Goal: Task Accomplishment & Management: Manage account settings

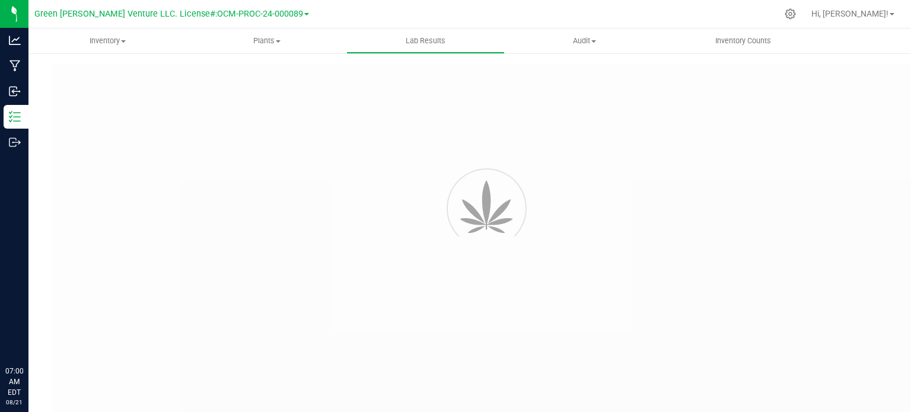
type input "NYFCCMF-20250624-034"
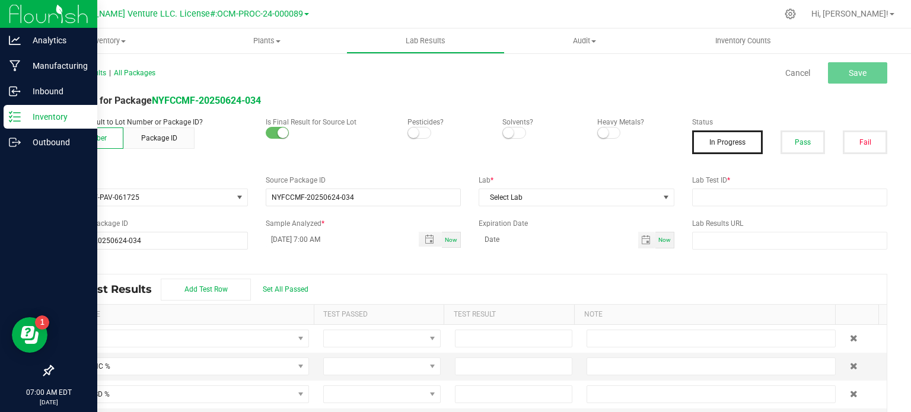
click at [35, 124] on div "Inventory" at bounding box center [51, 117] width 94 height 24
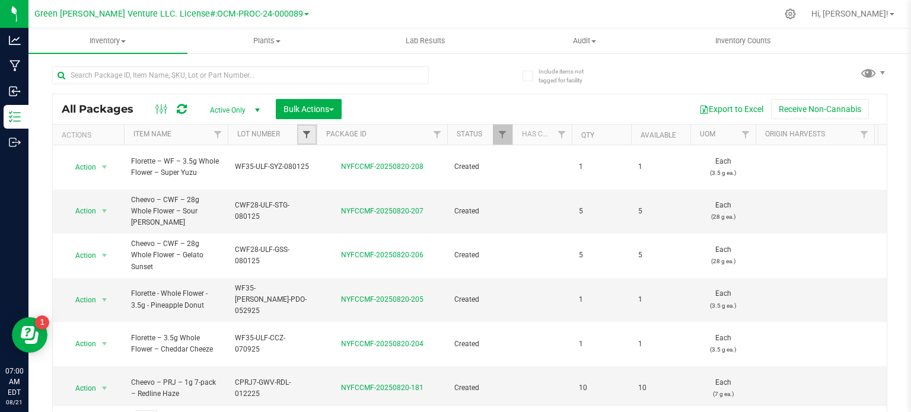
click at [305, 135] on span "Filter" at bounding box center [306, 134] width 9 height 9
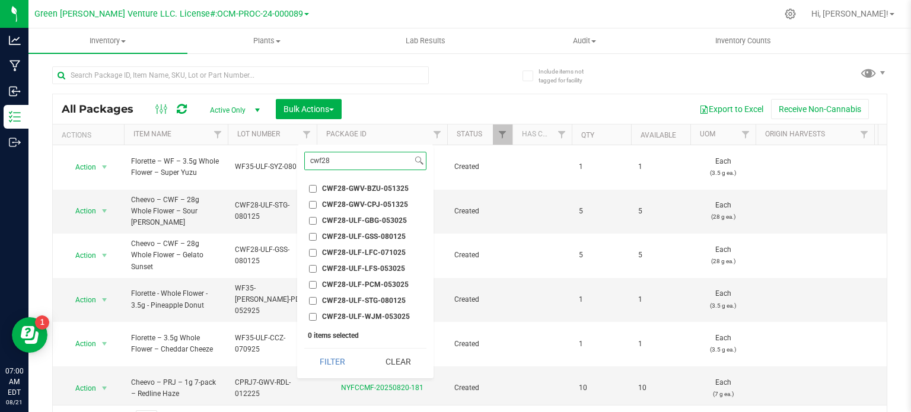
type input "cwf28"
click at [313, 237] on input "CWF28-ULF-GSS-080125" at bounding box center [313, 237] width 8 height 8
checkbox input "true"
click at [344, 365] on button "Filter" at bounding box center [332, 362] width 57 height 26
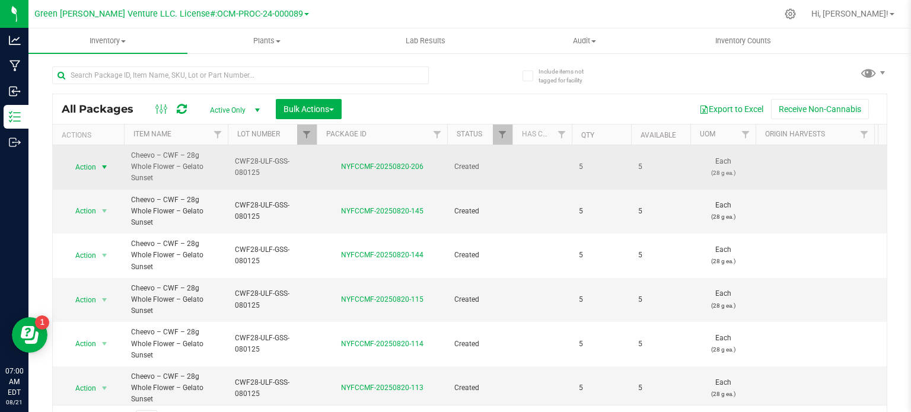
click at [96, 162] on span "Action" at bounding box center [81, 167] width 32 height 17
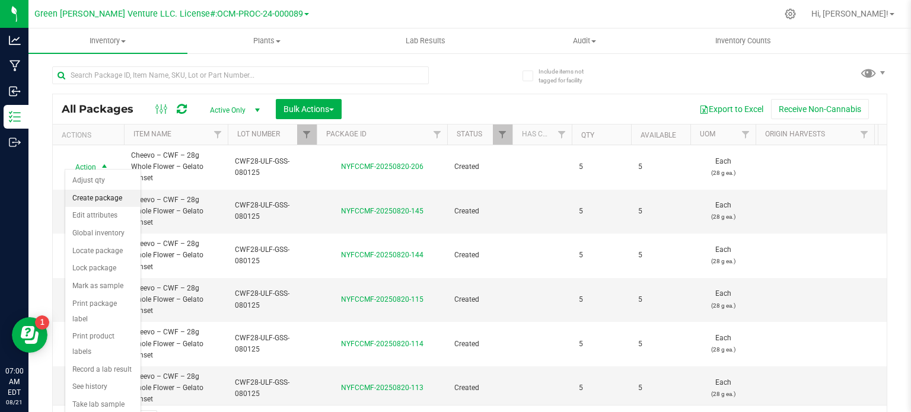
click at [105, 197] on li "Create package" at bounding box center [102, 199] width 75 height 18
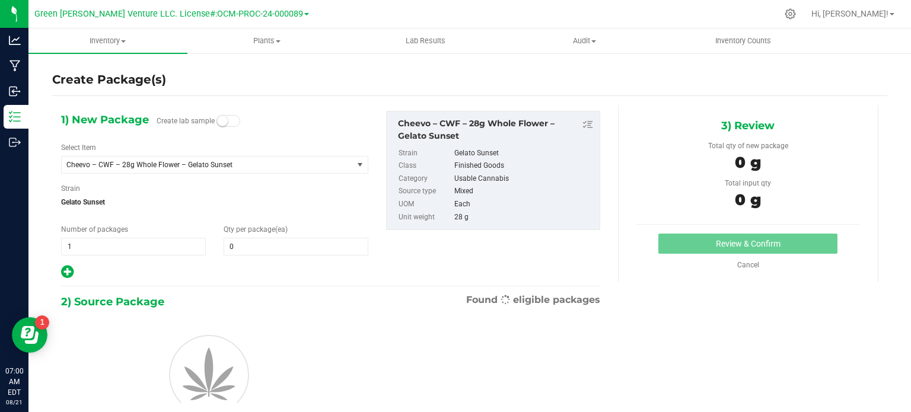
type input "0"
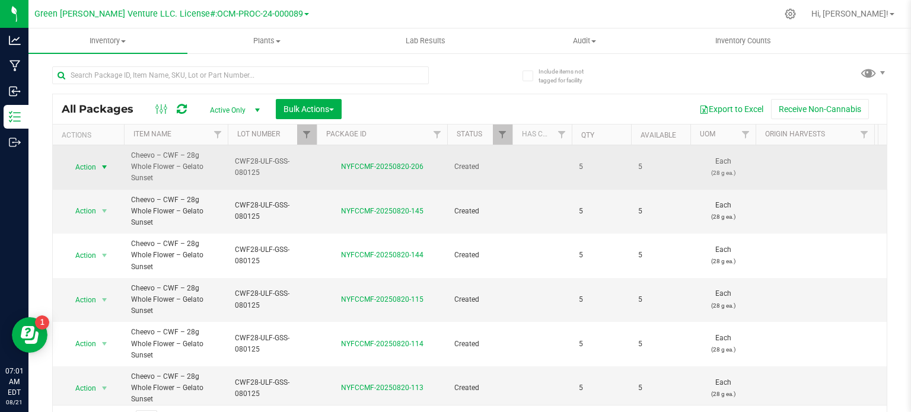
click at [90, 162] on span "Action" at bounding box center [81, 167] width 32 height 17
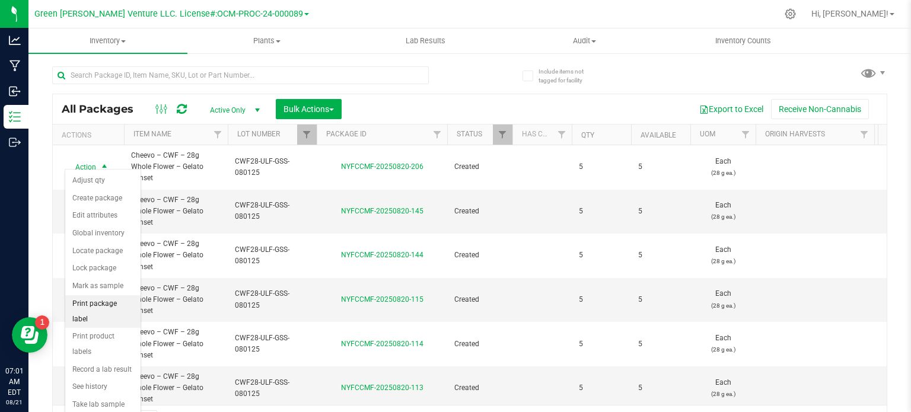
click at [103, 307] on li "Print package label" at bounding box center [102, 311] width 75 height 33
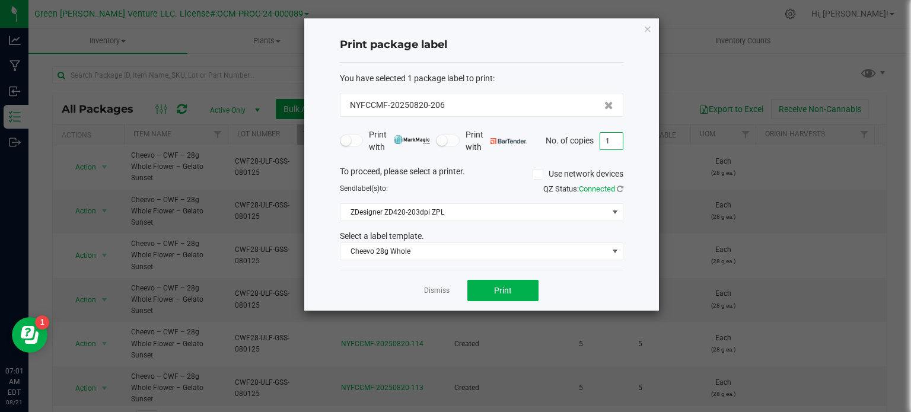
click at [610, 139] on input "1" at bounding box center [611, 141] width 23 height 17
type input "40"
click at [498, 298] on button "Print" at bounding box center [502, 290] width 71 height 21
click at [647, 28] on icon "button" at bounding box center [647, 28] width 8 height 14
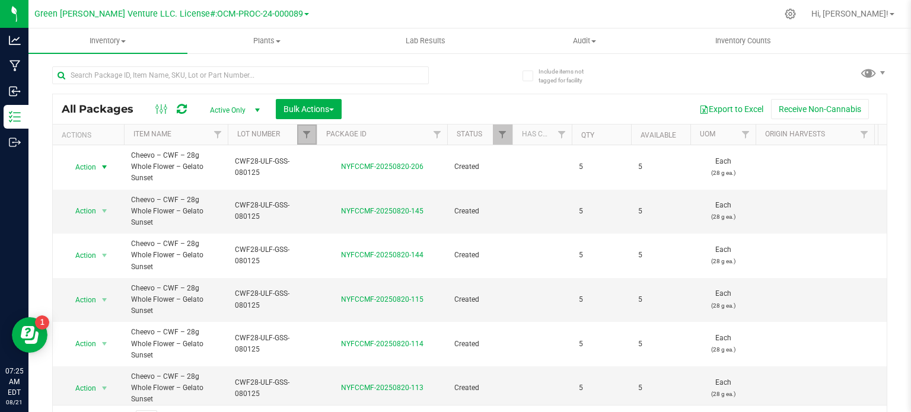
click at [312, 131] on link "Filter" at bounding box center [307, 135] width 20 height 20
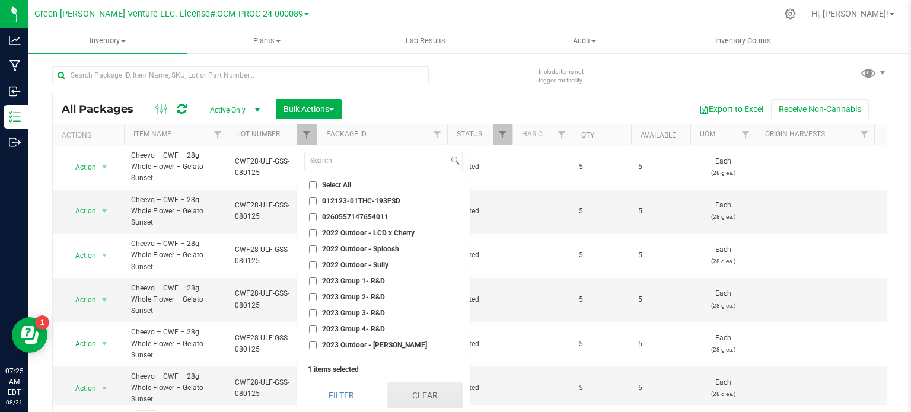
click at [404, 403] on button "Clear" at bounding box center [424, 395] width 75 height 26
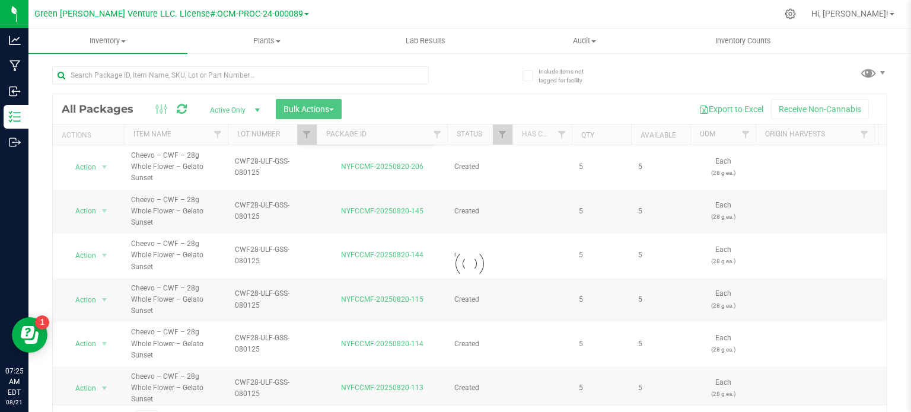
checkbox input "false"
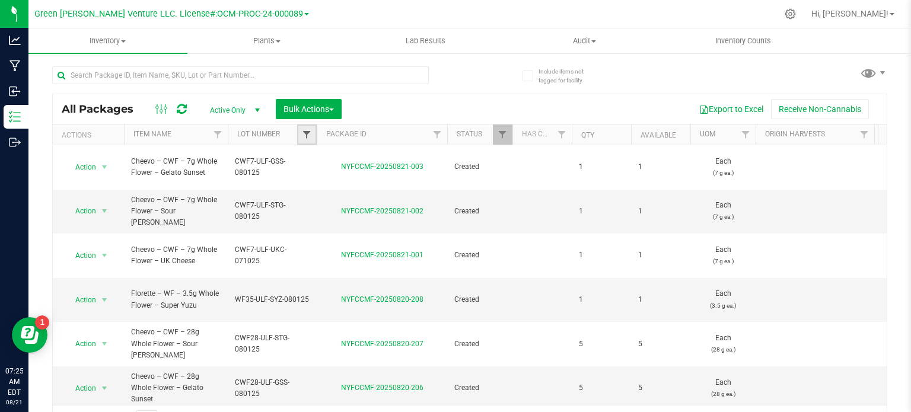
click at [307, 134] on span "Filter" at bounding box center [306, 134] width 9 height 9
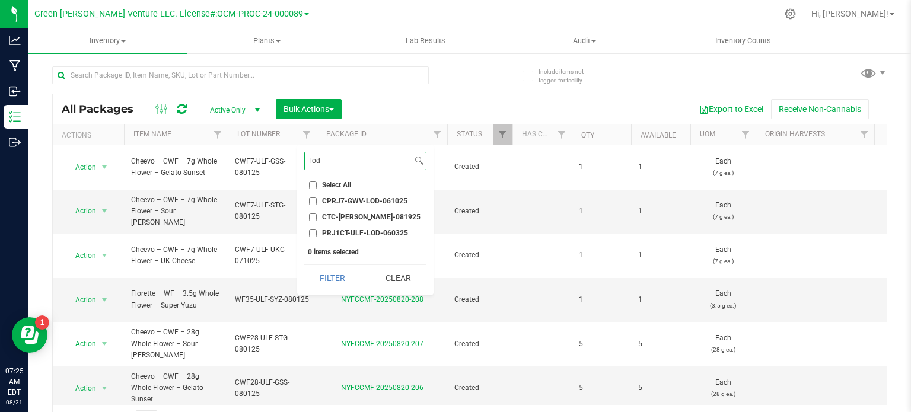
type input "lod"
click at [315, 200] on input "CPRJ7-GWV-LOD-061025" at bounding box center [313, 201] width 8 height 8
checkbox input "true"
click at [327, 288] on button "Filter" at bounding box center [332, 278] width 57 height 26
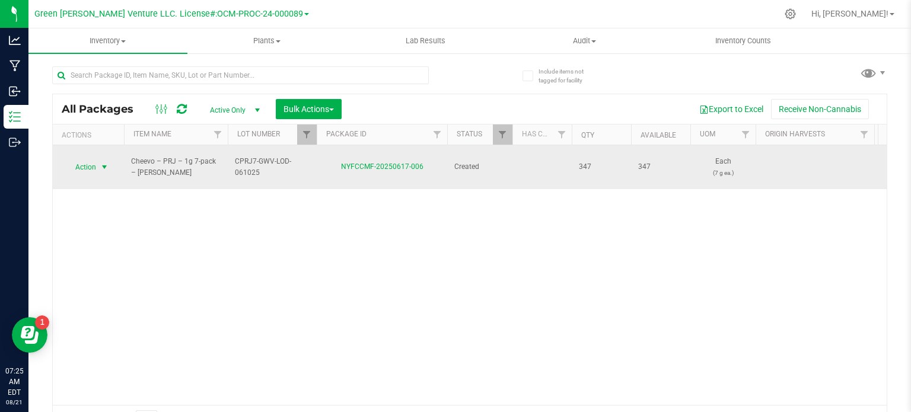
click at [79, 161] on span "Action" at bounding box center [81, 167] width 32 height 17
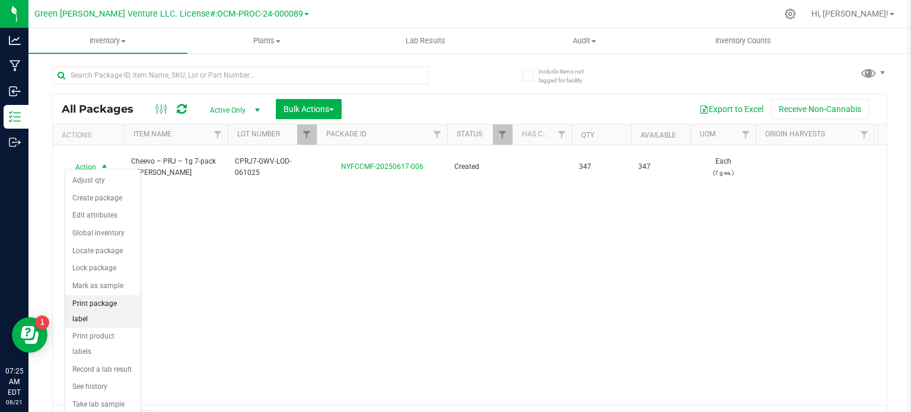
click at [119, 295] on li "Print package label" at bounding box center [102, 311] width 75 height 33
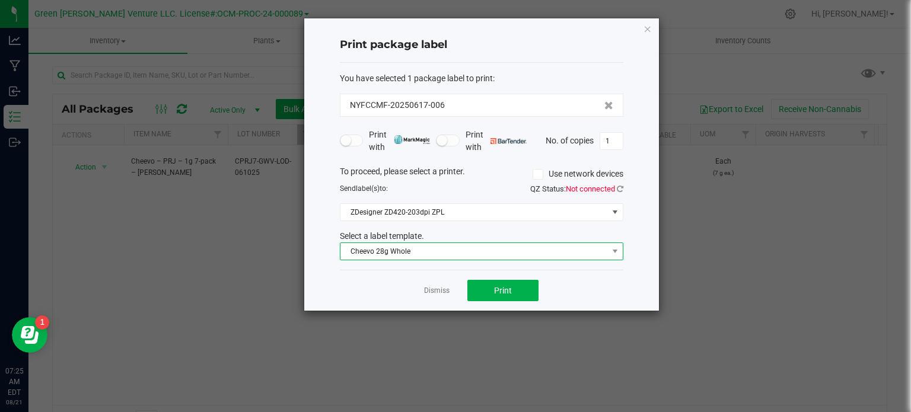
click at [434, 256] on span "Cheevo 28g Whole" at bounding box center [473, 251] width 267 height 17
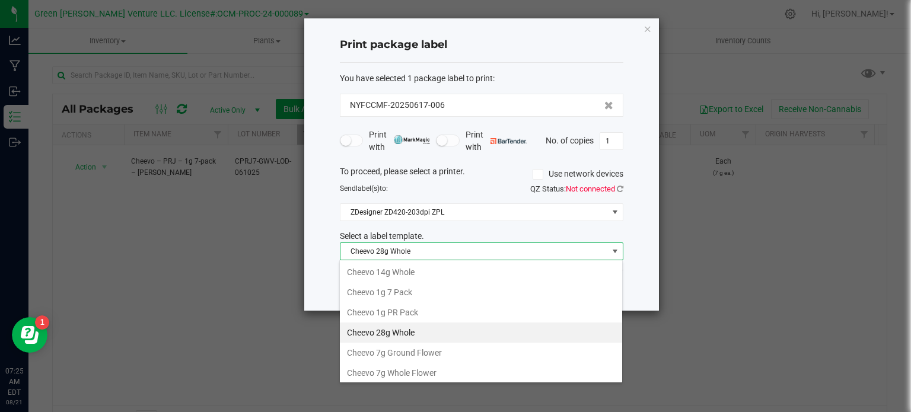
scroll to position [17, 283]
click at [422, 290] on li "Cheevo 1g 7 Pack" at bounding box center [481, 292] width 282 height 20
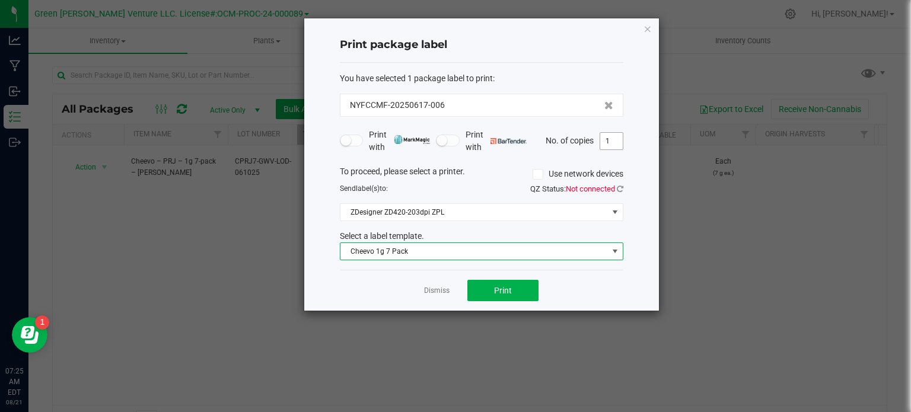
click at [618, 138] on input "1" at bounding box center [611, 141] width 23 height 17
type input "100"
click at [496, 289] on span "Print" at bounding box center [503, 290] width 18 height 9
click at [649, 27] on icon "button" at bounding box center [647, 28] width 8 height 14
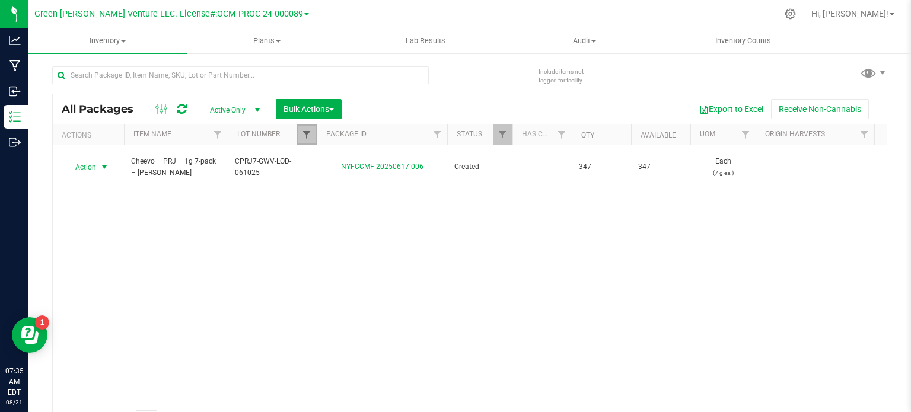
click at [309, 135] on span "Filter" at bounding box center [306, 134] width 9 height 9
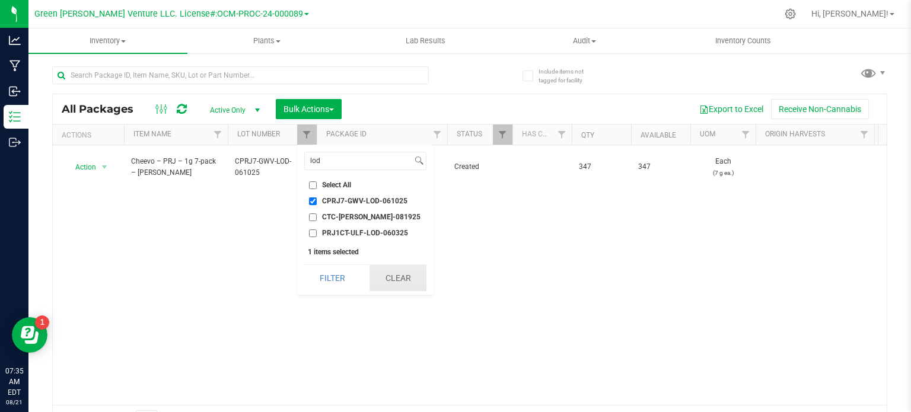
click at [391, 280] on button "Clear" at bounding box center [397, 278] width 57 height 26
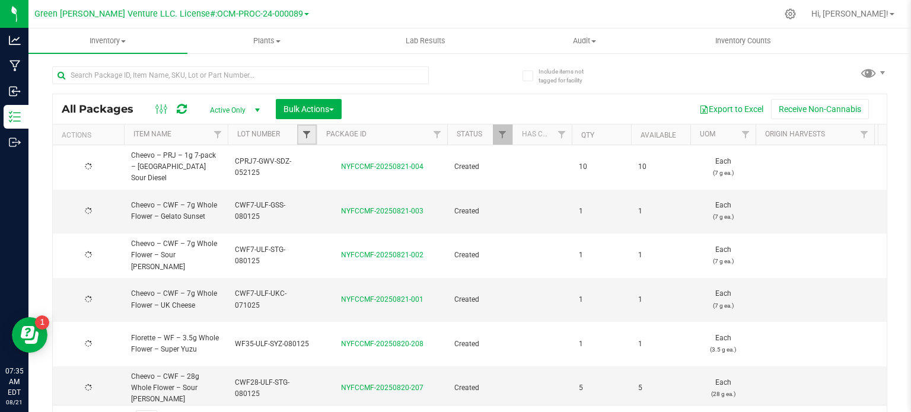
click at [306, 133] on span "Filter" at bounding box center [306, 134] width 9 height 9
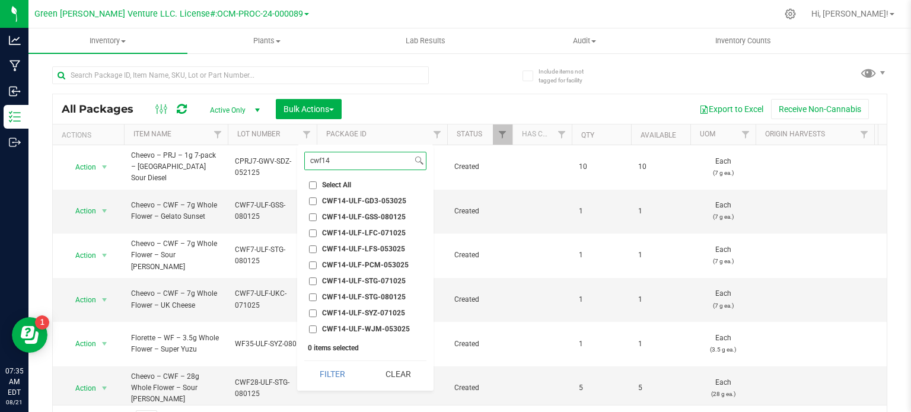
type input "cwf14"
click at [311, 217] on input "CWF14-ULF-GSS-080125" at bounding box center [313, 217] width 8 height 8
checkbox input "true"
click at [328, 375] on button "Filter" at bounding box center [332, 374] width 57 height 26
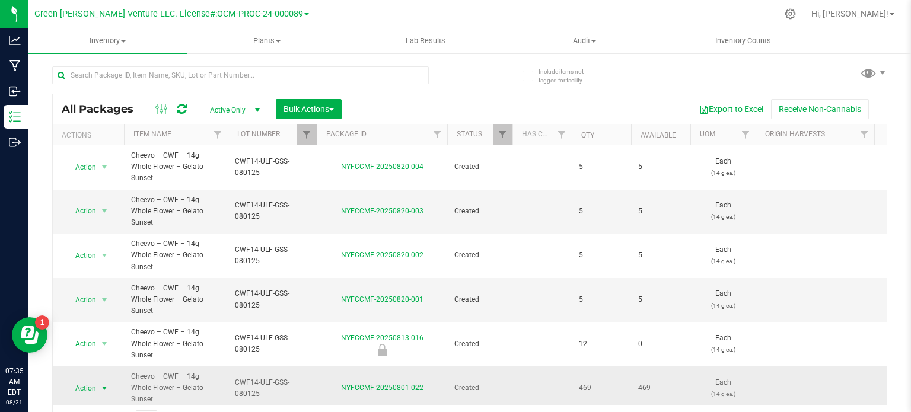
click at [99, 380] on span "select" at bounding box center [104, 388] width 15 height 17
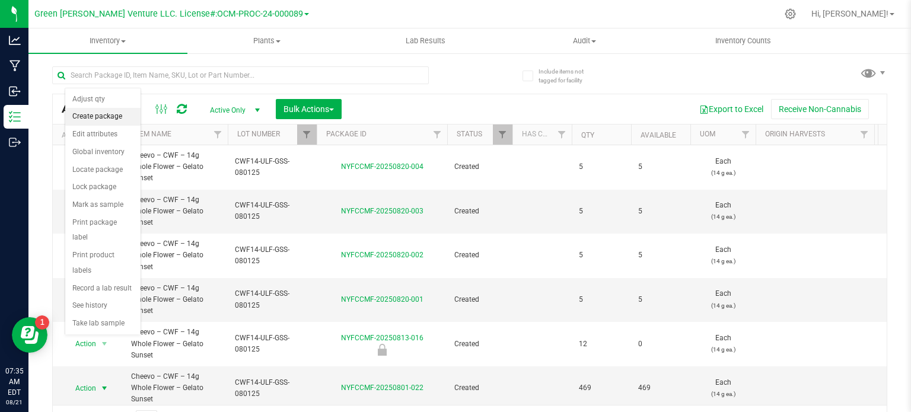
click at [113, 120] on li "Create package" at bounding box center [102, 117] width 75 height 18
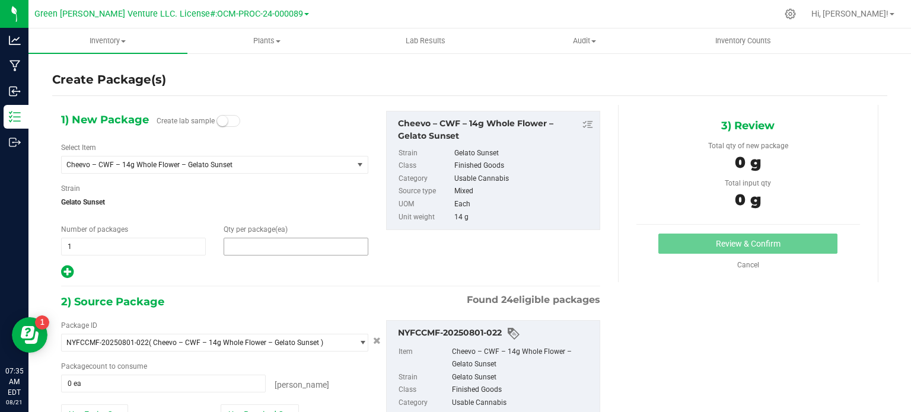
click at [244, 242] on span at bounding box center [296, 247] width 145 height 18
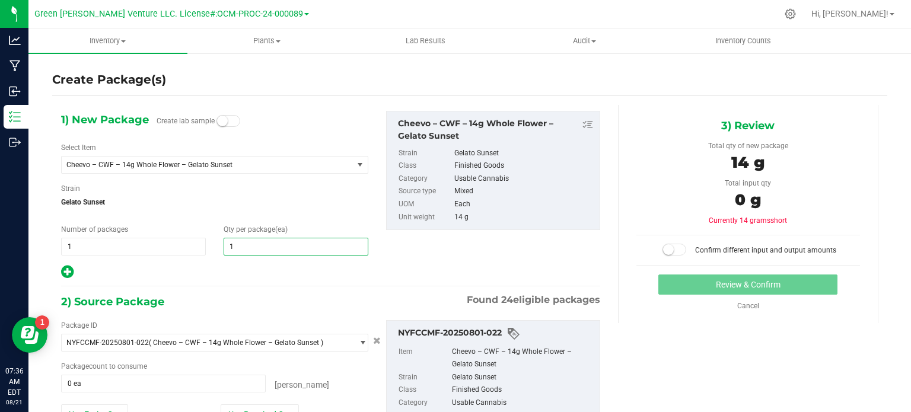
type input "10"
click at [216, 251] on div "Qty per package (ea) 10 10" at bounding box center [296, 239] width 162 height 31
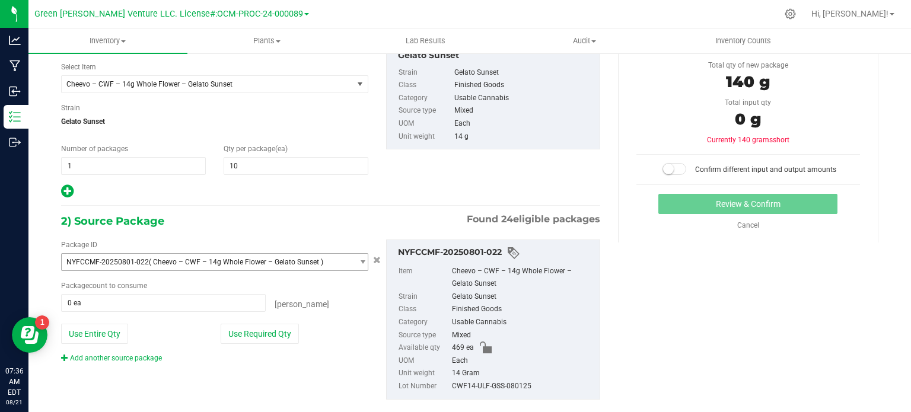
scroll to position [101, 0]
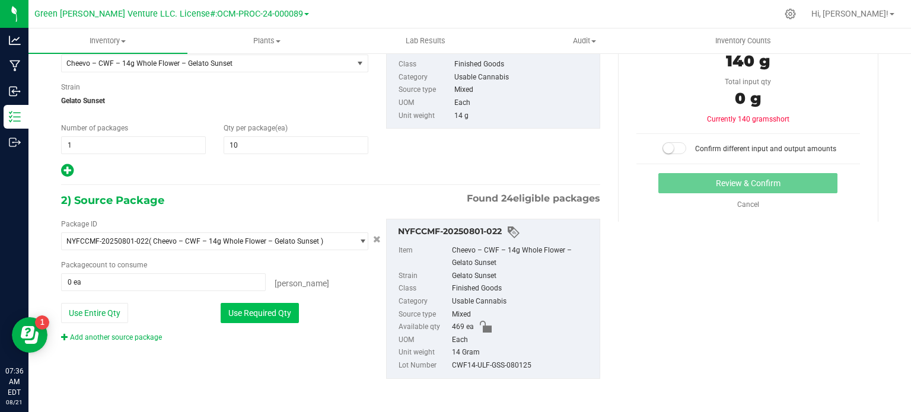
click at [261, 313] on button "Use Required Qty" at bounding box center [260, 313] width 78 height 20
type input "10 ea"
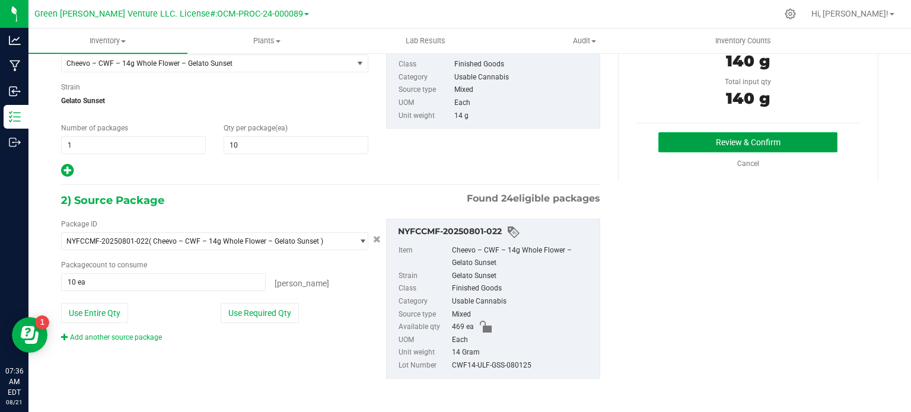
click at [738, 141] on button "Review & Confirm" at bounding box center [747, 142] width 179 height 20
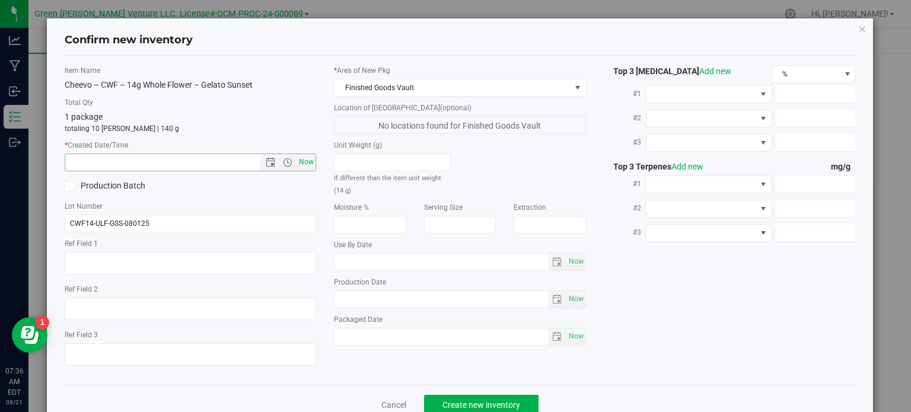
click at [304, 161] on span "Now" at bounding box center [306, 162] width 20 height 17
type input "8/21/2025 7:36 AM"
click at [465, 403] on span "Create new inventory" at bounding box center [481, 404] width 78 height 9
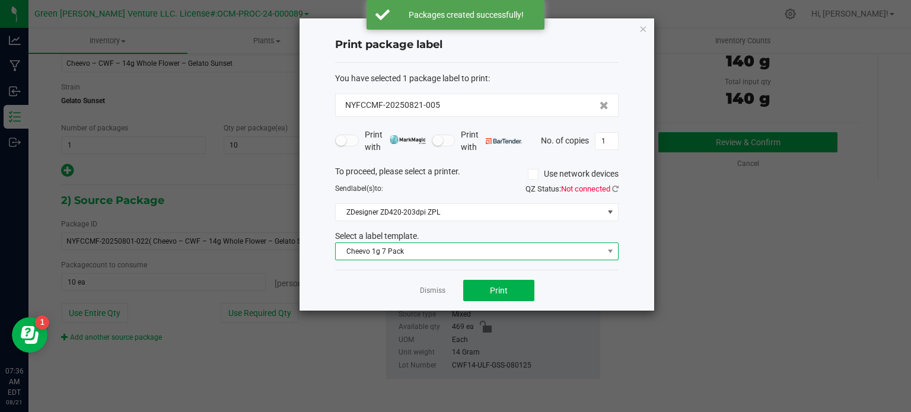
click at [465, 247] on span "Cheevo 1g 7 Pack" at bounding box center [469, 251] width 267 height 17
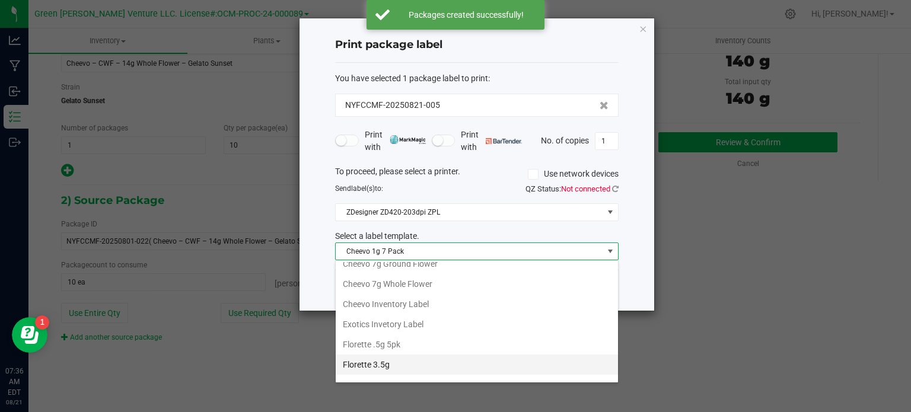
scroll to position [119, 0]
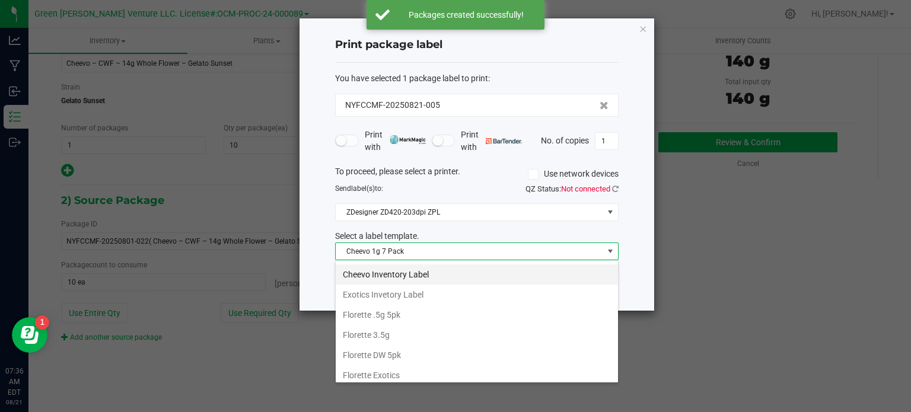
click at [406, 275] on li "Cheevo Inventory Label" at bounding box center [477, 274] width 282 height 20
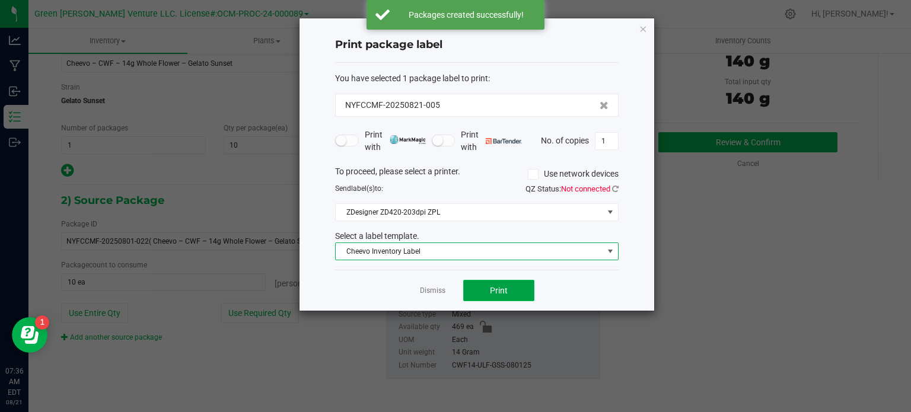
click at [505, 295] on button "Print" at bounding box center [498, 290] width 71 height 21
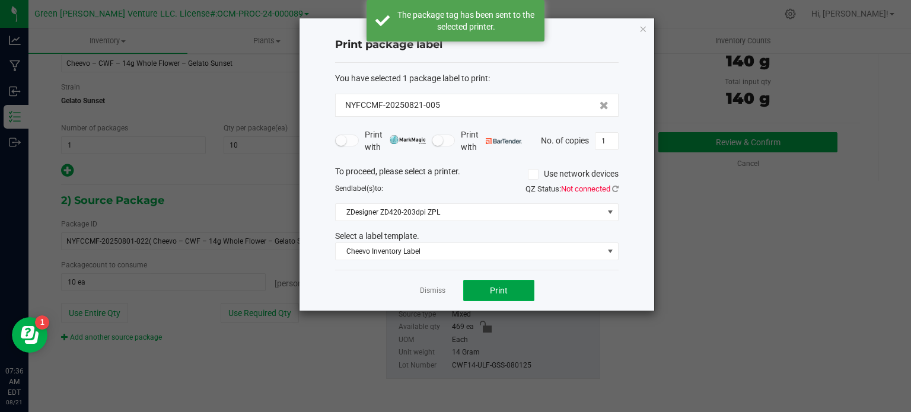
click at [498, 286] on span "Print" at bounding box center [499, 290] width 18 height 9
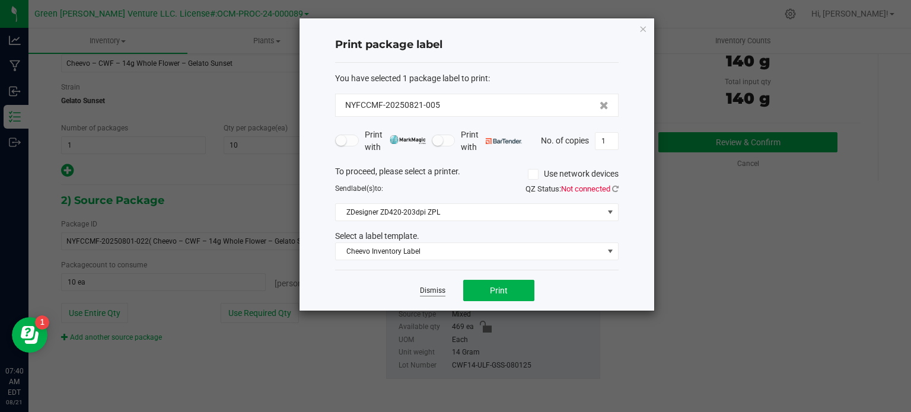
click at [426, 286] on link "Dismiss" at bounding box center [432, 291] width 25 height 10
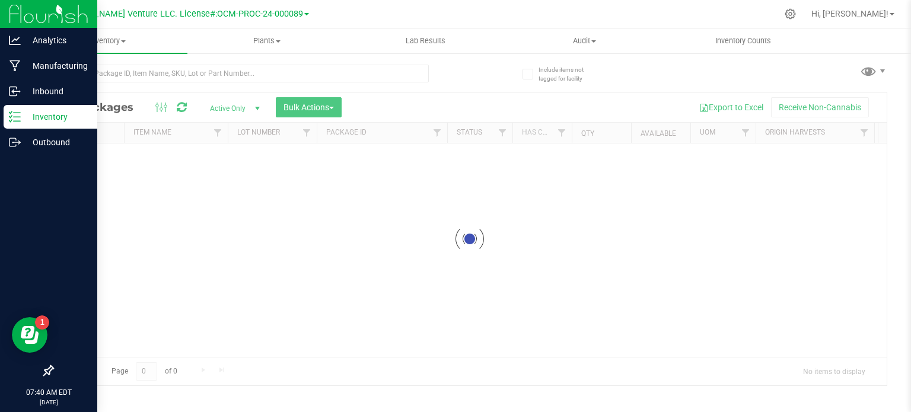
scroll to position [21, 0]
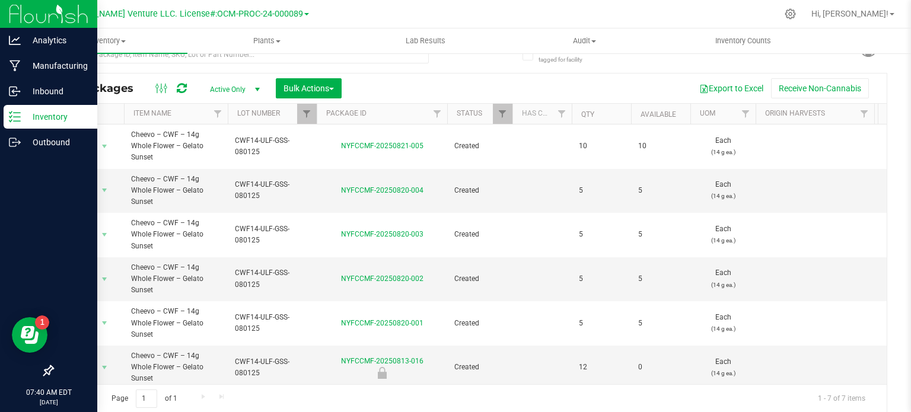
click at [17, 113] on icon at bounding box center [15, 117] width 12 height 12
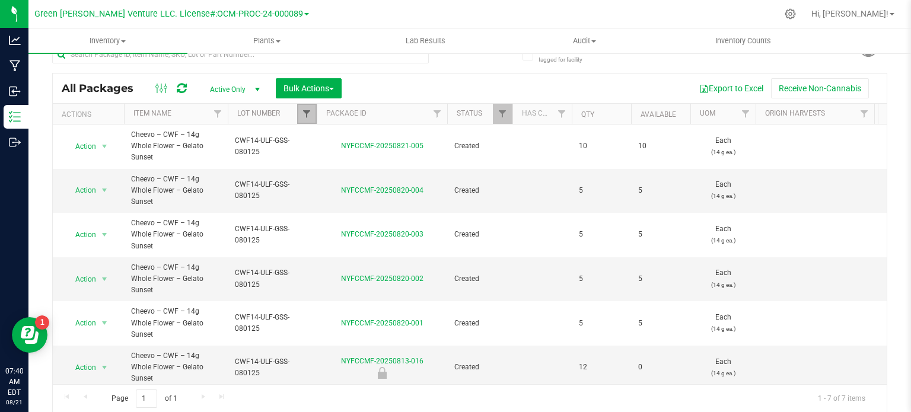
click at [311, 114] on span "Filter" at bounding box center [306, 113] width 9 height 9
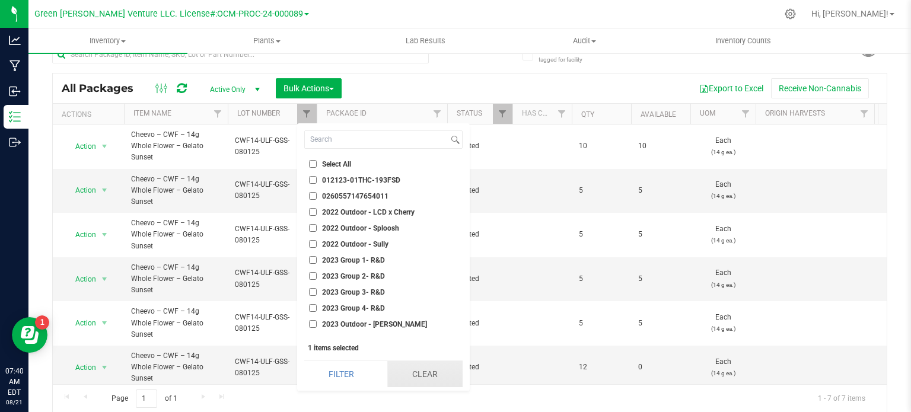
click at [426, 373] on button "Clear" at bounding box center [424, 374] width 75 height 26
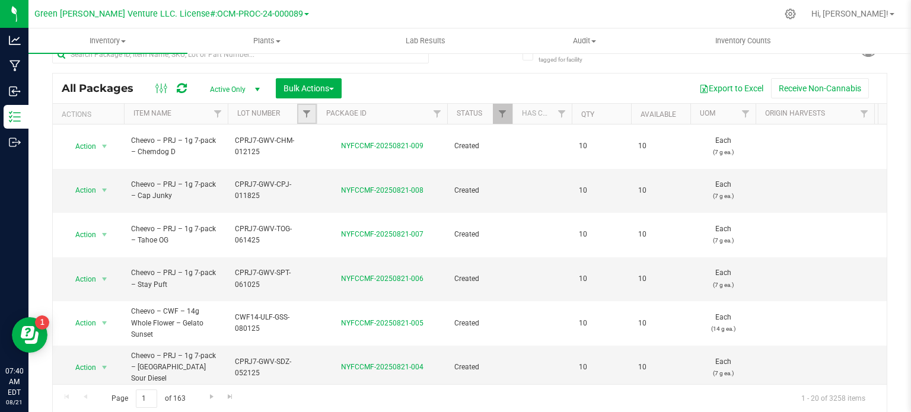
click at [312, 111] on link "Filter" at bounding box center [307, 114] width 20 height 20
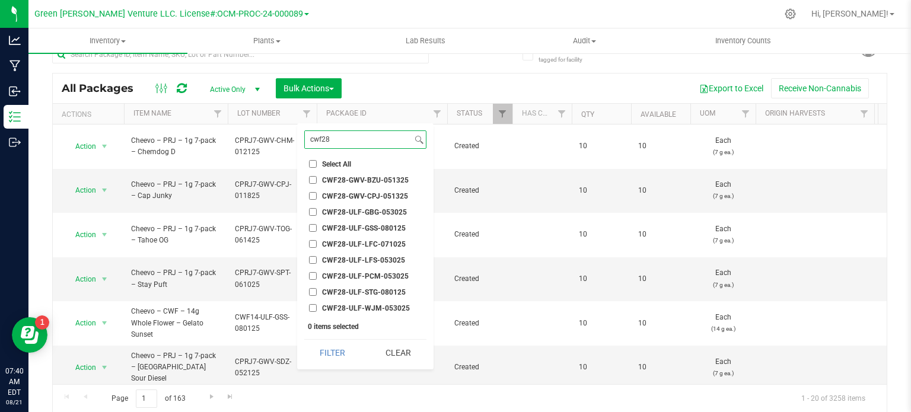
type input "cwf28"
click at [311, 227] on input "CWF28-ULF-GSS-080125" at bounding box center [313, 228] width 8 height 8
checkbox input "true"
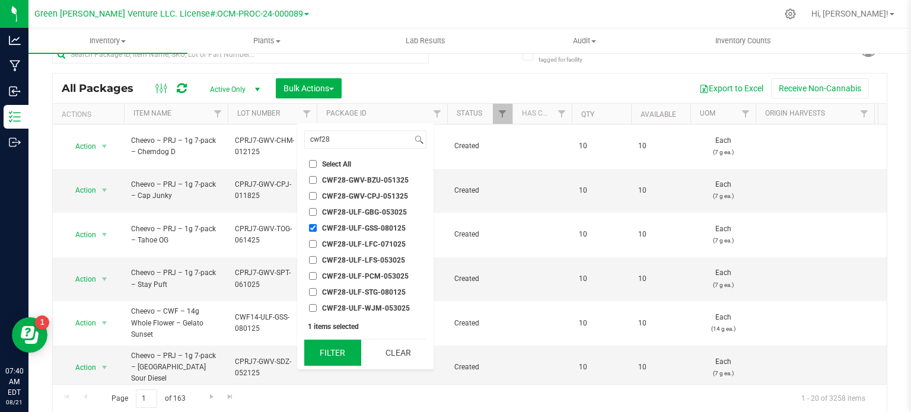
click at [321, 350] on button "Filter" at bounding box center [332, 353] width 57 height 26
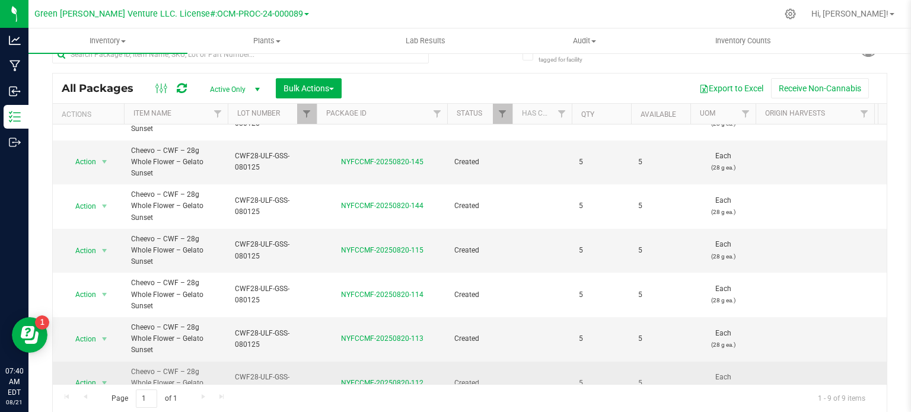
scroll to position [43, 0]
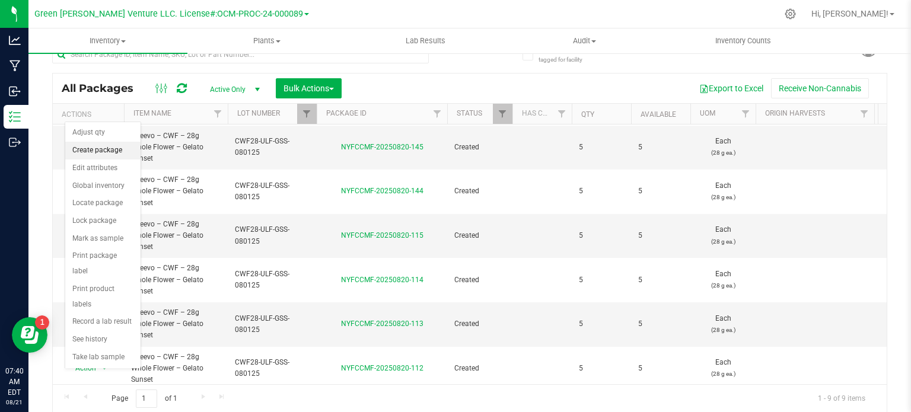
click at [115, 146] on li "Create package" at bounding box center [102, 151] width 75 height 18
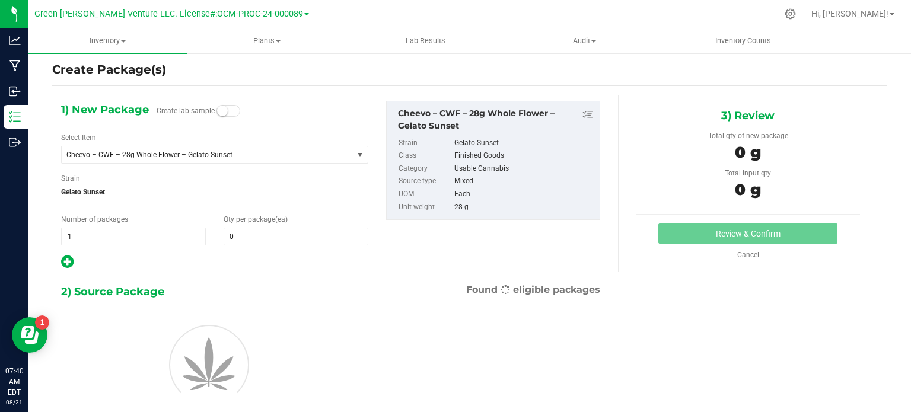
scroll to position [21, 0]
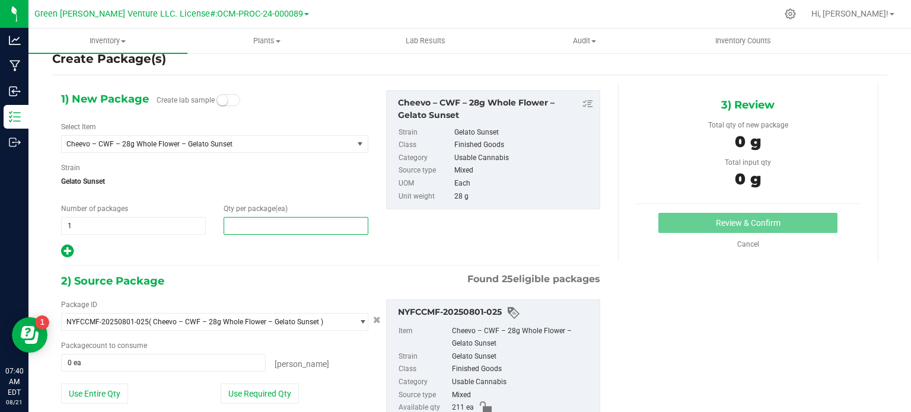
click at [247, 224] on span at bounding box center [296, 226] width 145 height 18
type input "5"
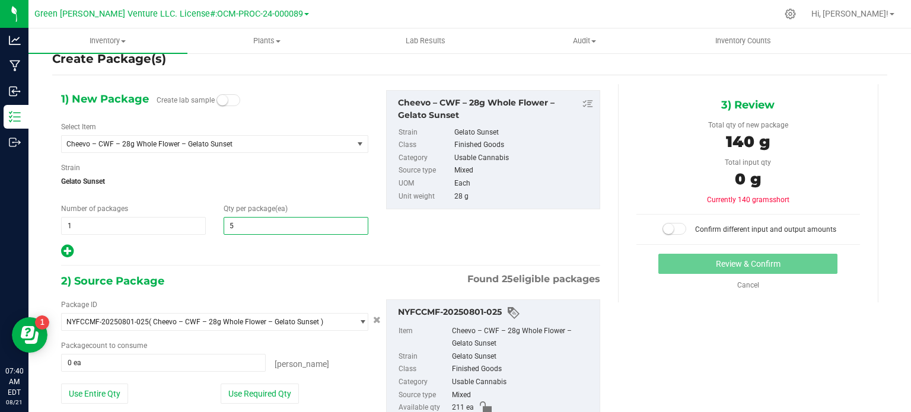
type input "5"
click at [212, 261] on div "1) New Package Create lab sample Select Item Cheevo – CWF – 28g Whole Flower – …" at bounding box center [330, 284] width 557 height 400
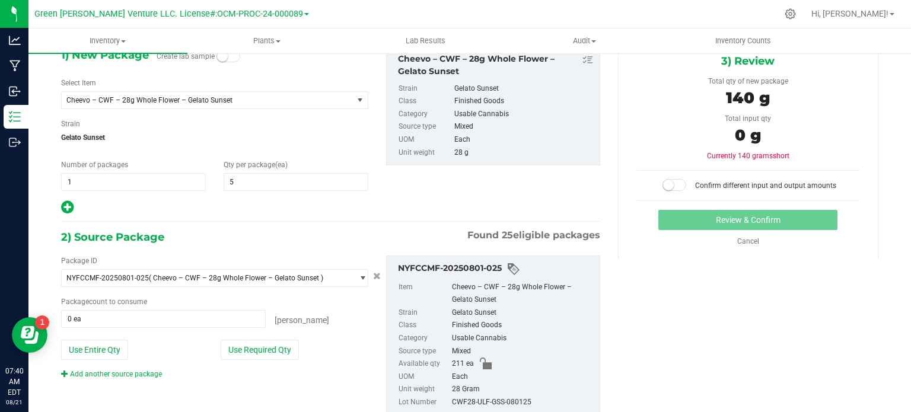
scroll to position [101, 0]
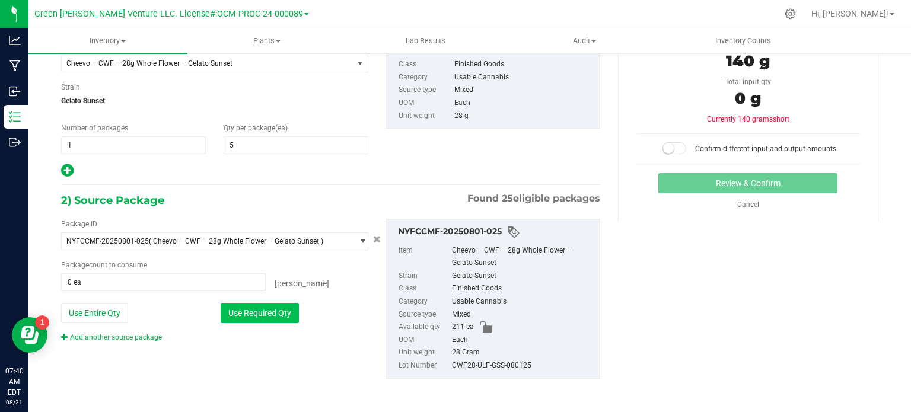
click at [270, 308] on button "Use Required Qty" at bounding box center [260, 313] width 78 height 20
type input "5 ea"
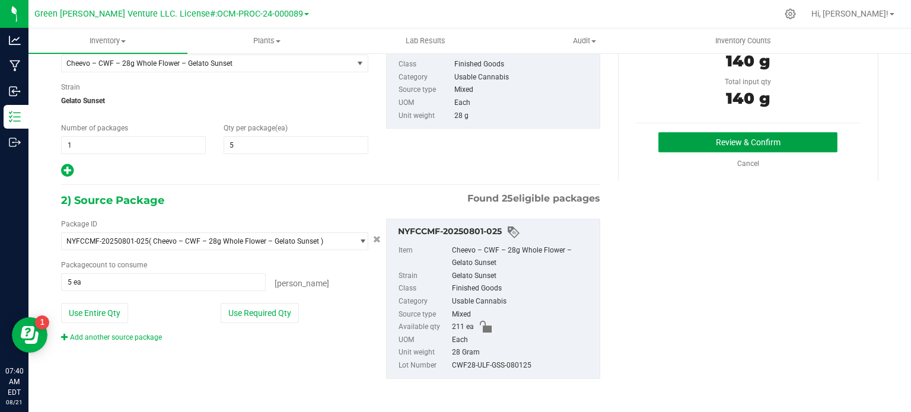
click at [784, 139] on button "Review & Confirm" at bounding box center [747, 142] width 179 height 20
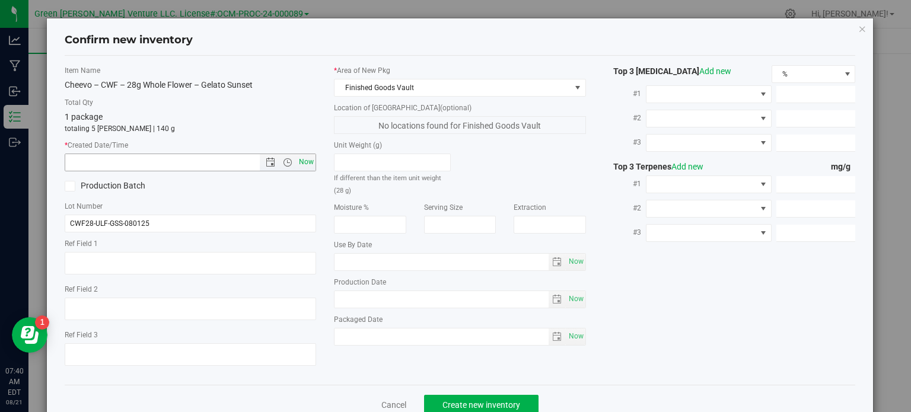
click at [305, 167] on span "Now" at bounding box center [306, 162] width 20 height 17
type input "8/21/2025 7:40 AM"
click at [455, 405] on span "Create new inventory" at bounding box center [481, 404] width 78 height 9
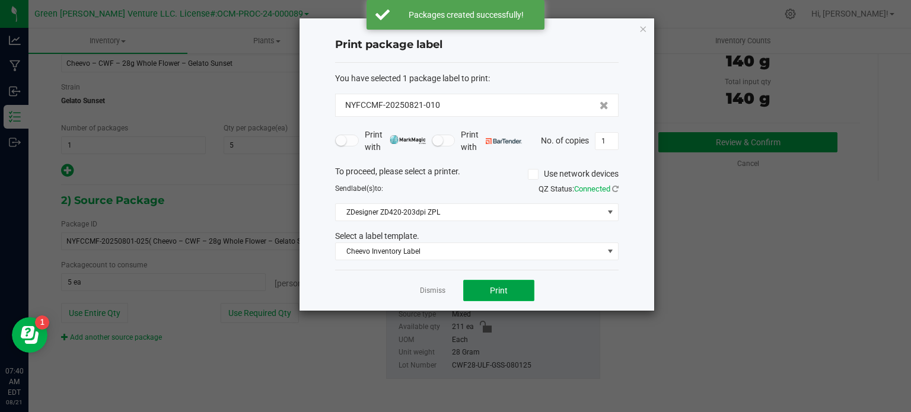
click at [496, 293] on span "Print" at bounding box center [499, 290] width 18 height 9
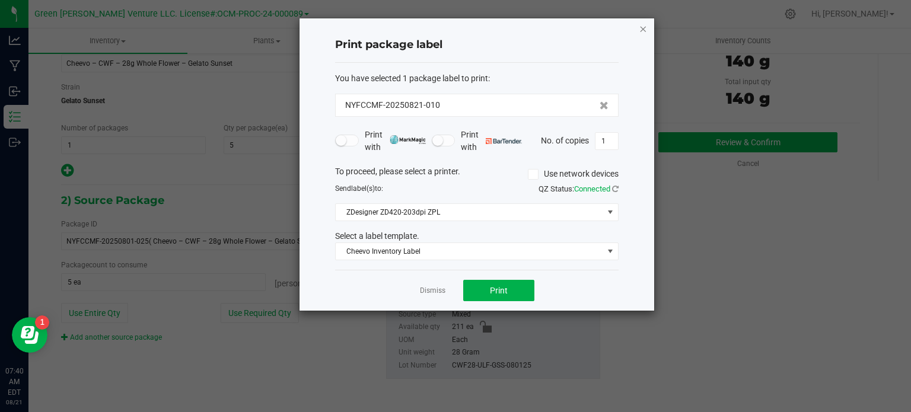
click at [646, 28] on icon "button" at bounding box center [643, 28] width 8 height 14
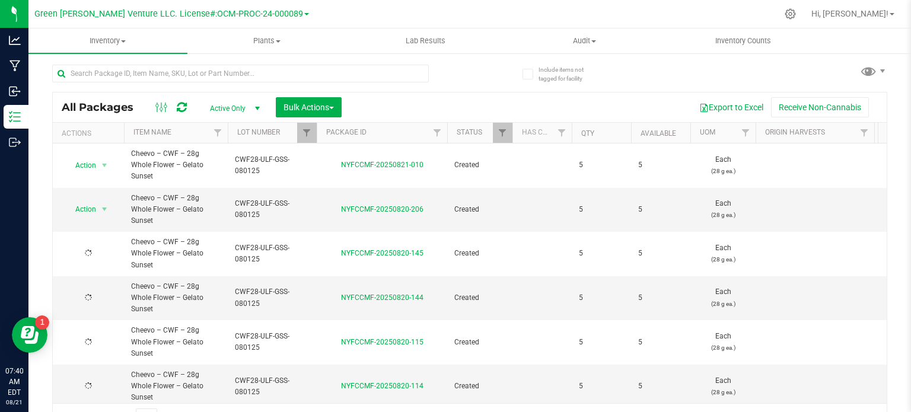
scroll to position [21, 0]
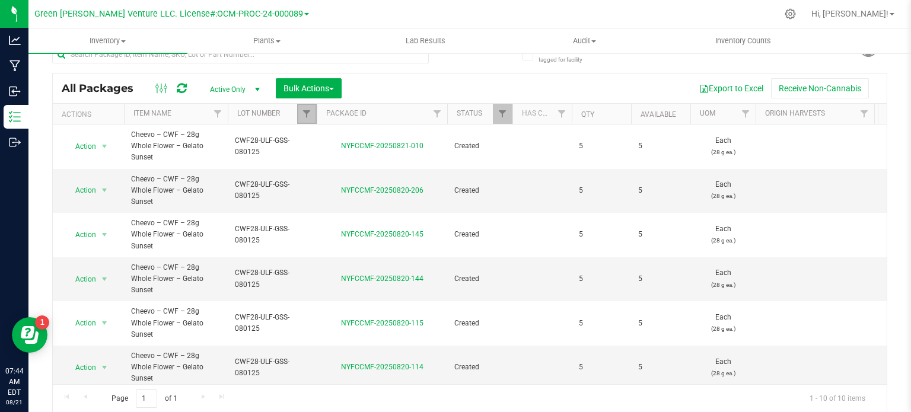
click at [306, 107] on link "Filter" at bounding box center [307, 114] width 20 height 20
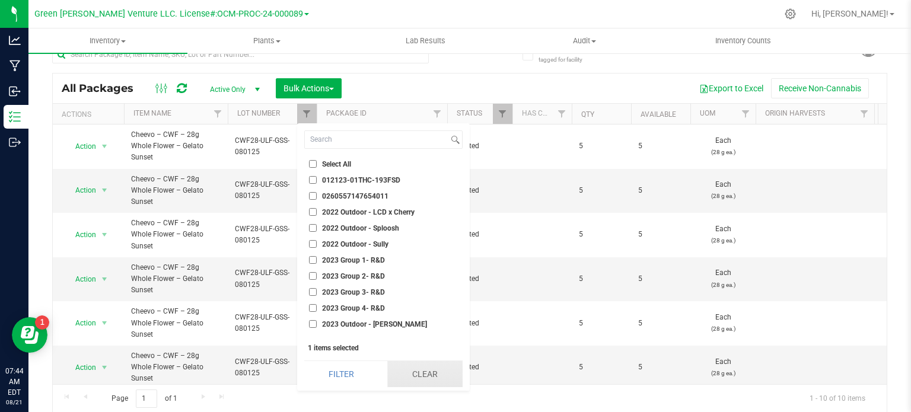
click at [420, 371] on button "Clear" at bounding box center [424, 374] width 75 height 26
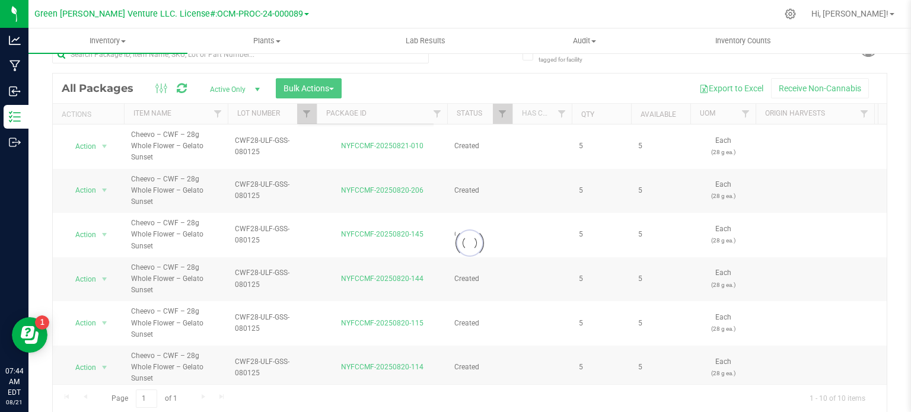
checkbox input "false"
click at [304, 111] on span "Filter" at bounding box center [306, 113] width 9 height 9
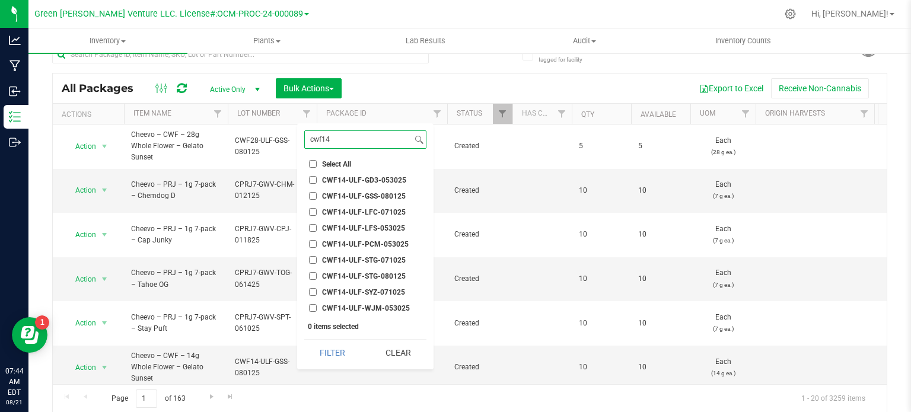
type input "cwf14"
click at [312, 258] on input "CWF14-ULF-STG-071025" at bounding box center [313, 260] width 8 height 8
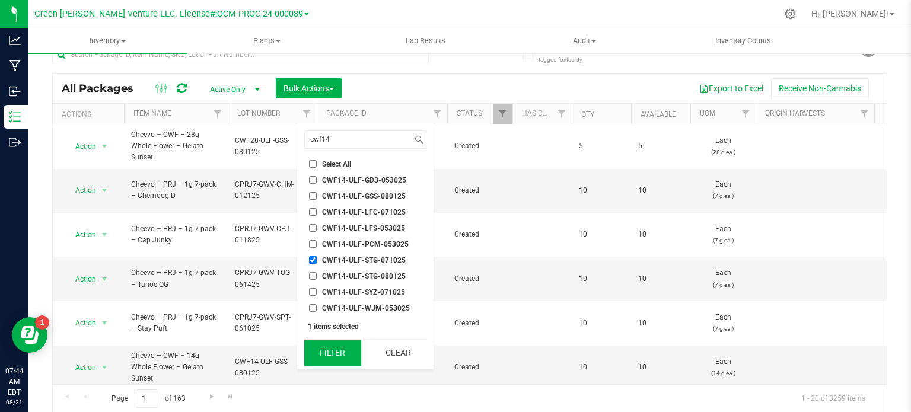
click at [339, 356] on button "Filter" at bounding box center [332, 353] width 57 height 26
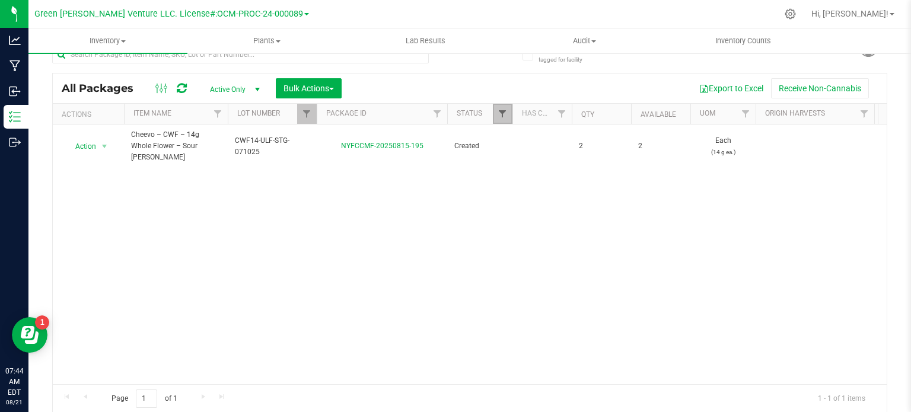
click at [502, 112] on span "Filter" at bounding box center [501, 113] width 9 height 9
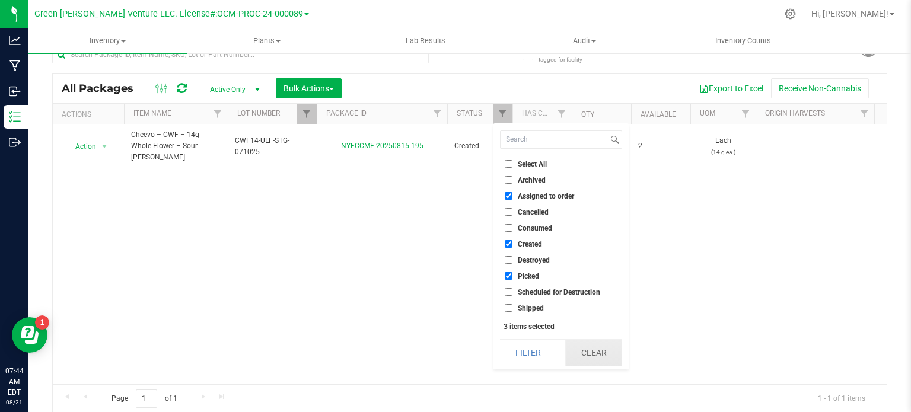
click at [591, 357] on button "Clear" at bounding box center [593, 353] width 57 height 26
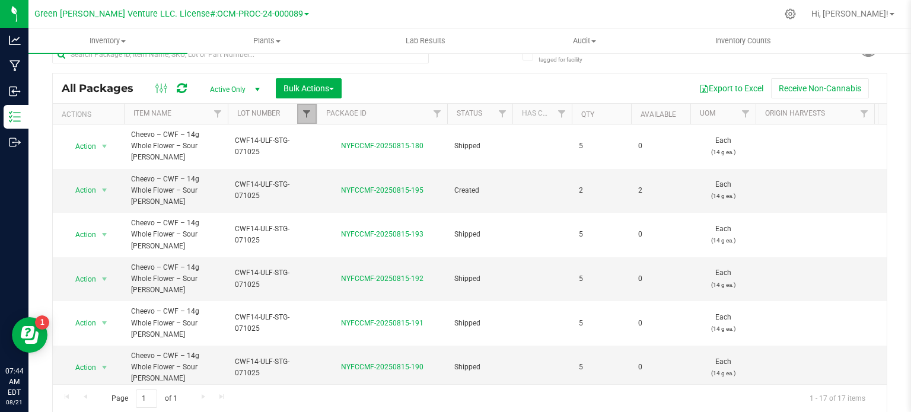
click at [307, 109] on span "Filter" at bounding box center [306, 113] width 9 height 9
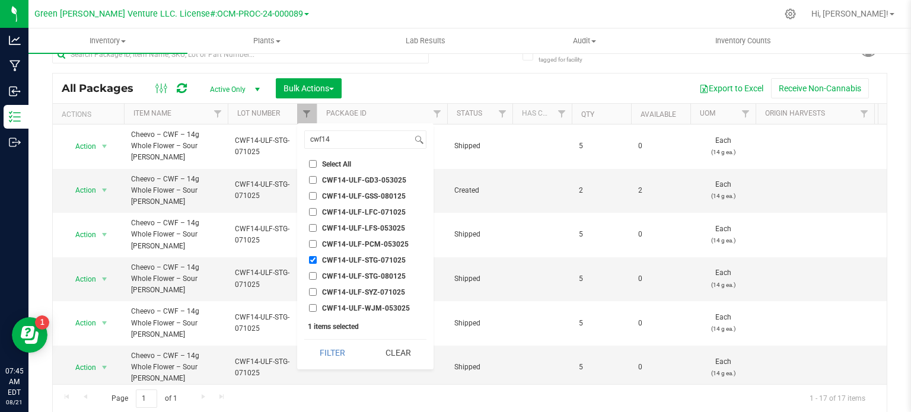
click at [311, 260] on input "CWF14-ULF-STG-071025" at bounding box center [313, 260] width 8 height 8
checkbox input "false"
click at [310, 278] on input "CWF14-ULF-STG-080125" at bounding box center [313, 276] width 8 height 8
checkbox input "true"
click at [320, 350] on button "Filter" at bounding box center [332, 353] width 57 height 26
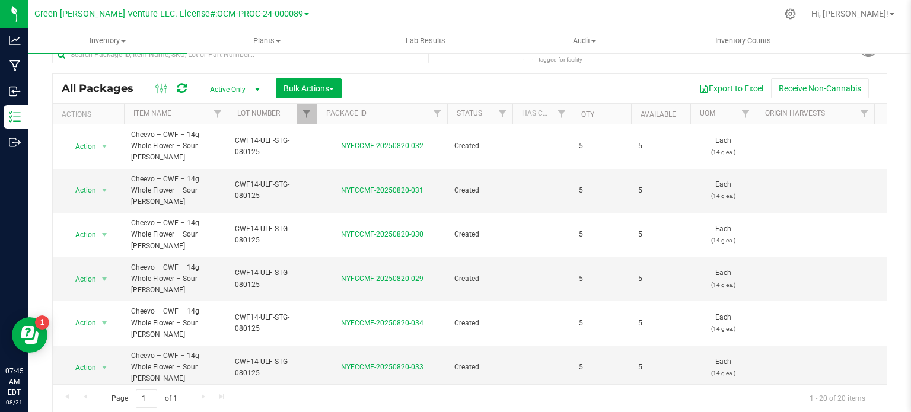
scroll to position [404, 0]
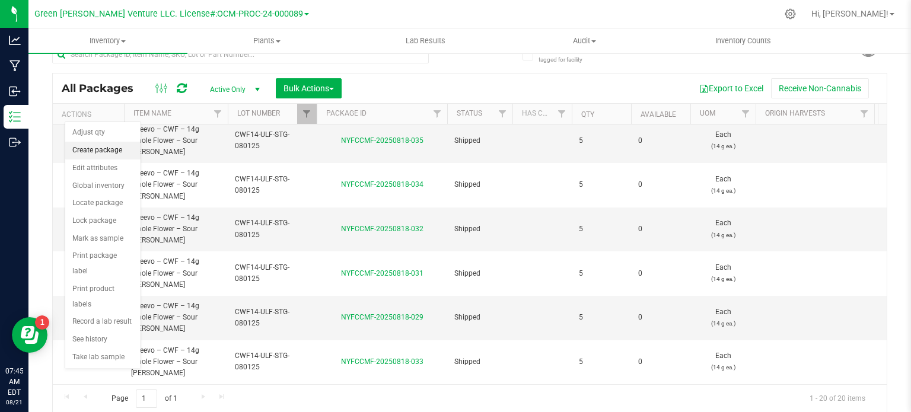
click at [100, 156] on li "Create package" at bounding box center [102, 151] width 75 height 18
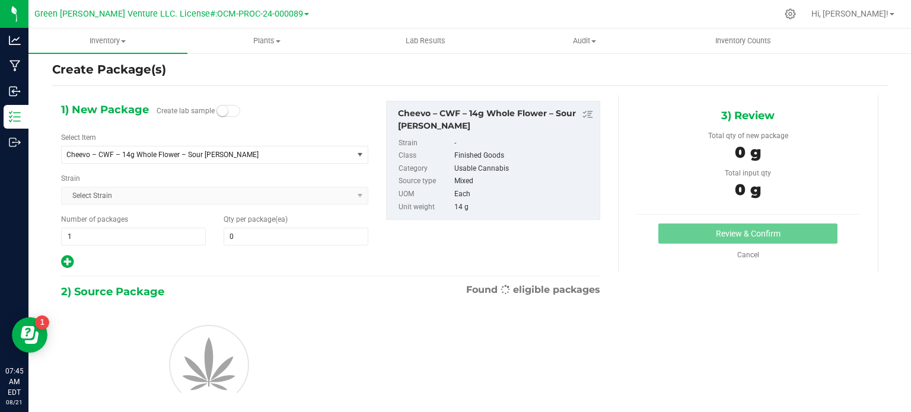
scroll to position [21, 0]
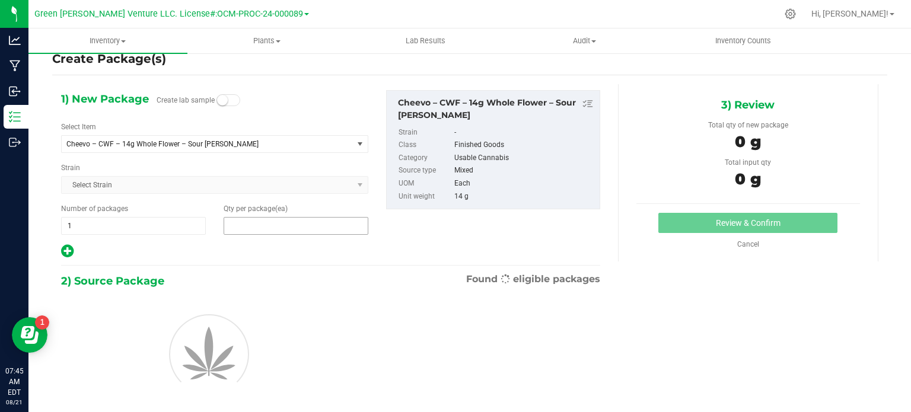
click at [256, 226] on span at bounding box center [296, 226] width 145 height 18
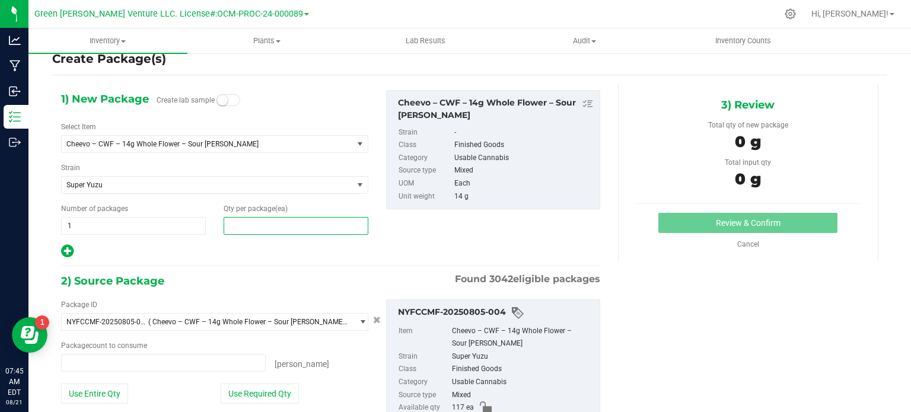
type input "0 ea"
type input "10"
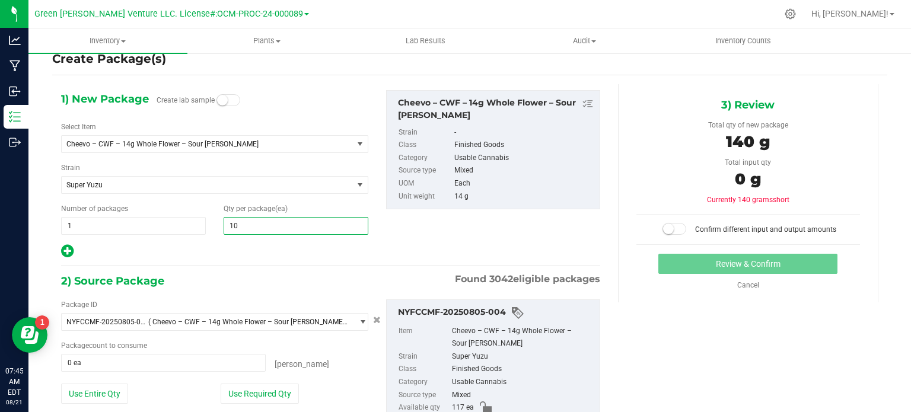
type input "10"
click at [263, 266] on div "1) New Package Create lab sample Select Item Cheevo – CWF – 14g Whole Flower – …" at bounding box center [330, 284] width 557 height 400
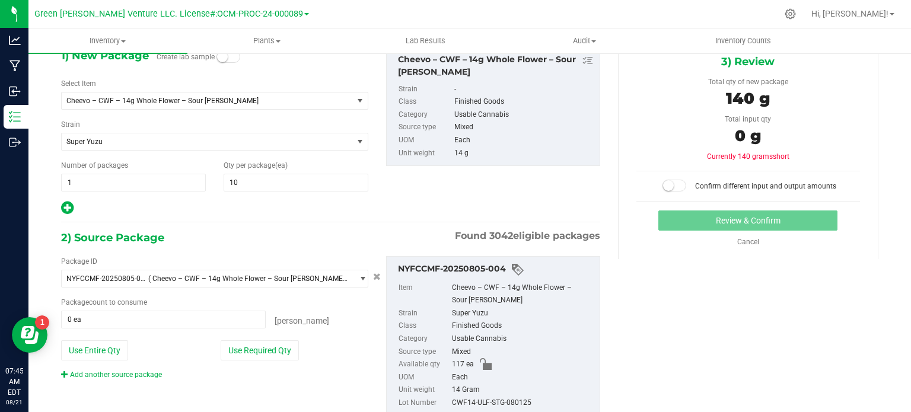
scroll to position [101, 0]
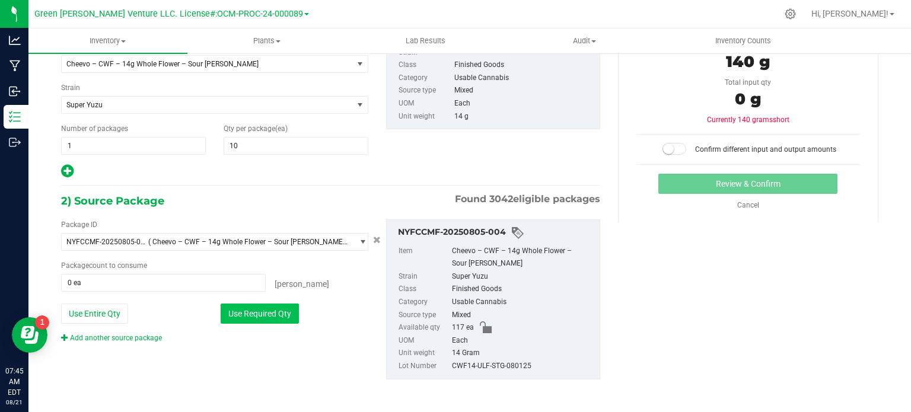
click at [275, 313] on button "Use Required Qty" at bounding box center [260, 314] width 78 height 20
type input "10 ea"
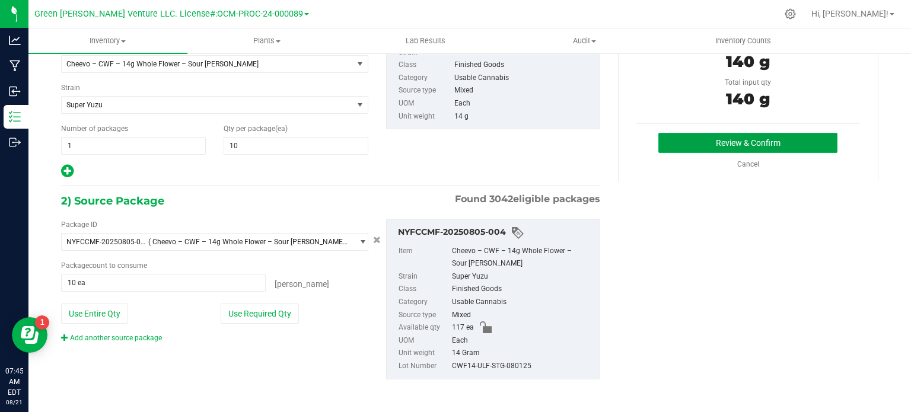
click at [778, 141] on button "Review & Confirm" at bounding box center [747, 143] width 179 height 20
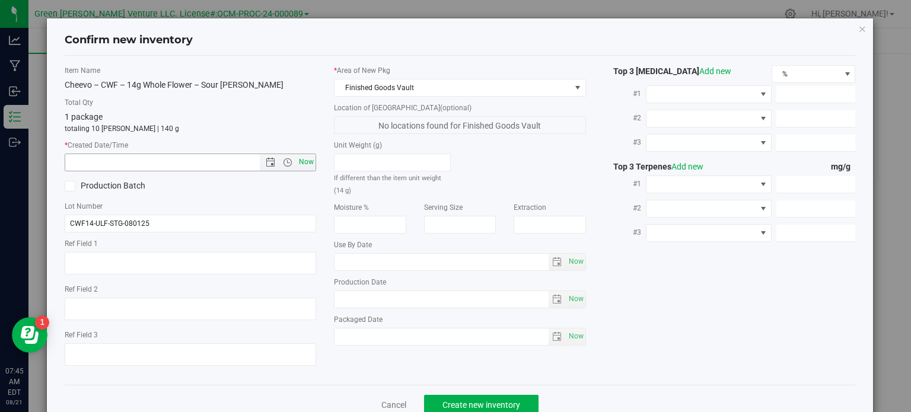
click at [301, 159] on span "Now" at bounding box center [306, 162] width 20 height 17
type input "8/21/2025 7:45 AM"
drag, startPoint x: 445, startPoint y: 398, endPoint x: 446, endPoint y: 331, distance: 67.0
click at [445, 398] on button "Create new inventory" at bounding box center [481, 405] width 114 height 20
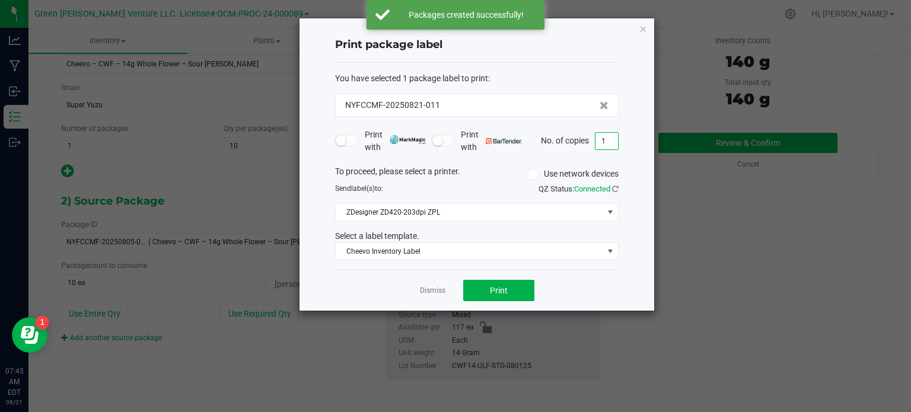
click at [615, 135] on input "1" at bounding box center [606, 141] width 23 height 17
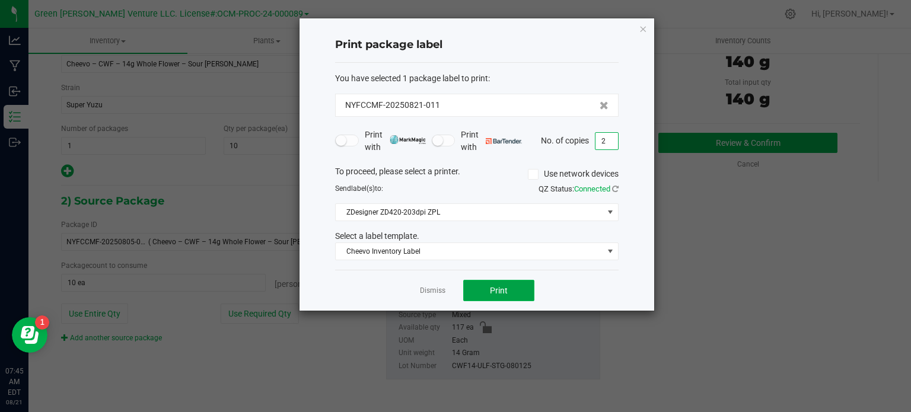
click at [505, 283] on button "Print" at bounding box center [498, 290] width 71 height 21
click at [521, 289] on button "Print" at bounding box center [498, 290] width 71 height 21
click at [605, 137] on input "2" at bounding box center [606, 141] width 23 height 17
type input "1"
click at [491, 295] on button "Print" at bounding box center [498, 290] width 71 height 21
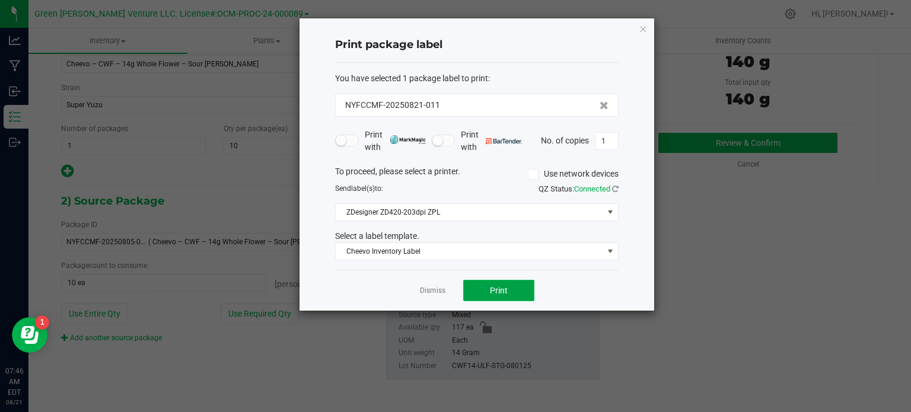
click at [493, 292] on span "Print" at bounding box center [499, 290] width 18 height 9
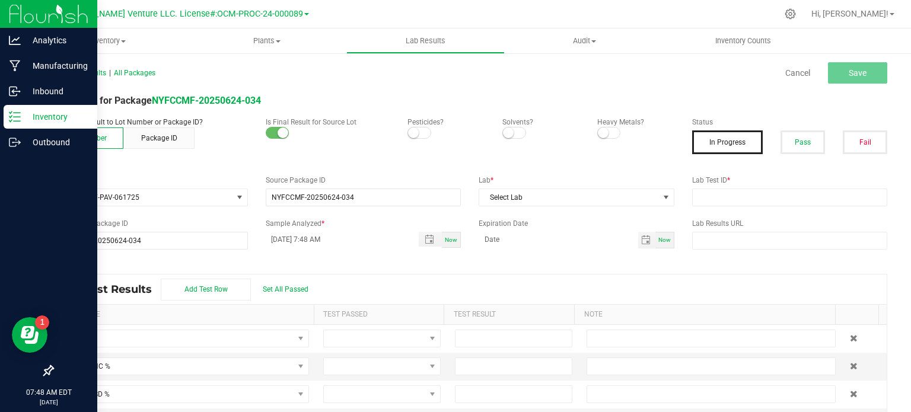
click at [12, 117] on icon at bounding box center [15, 117] width 12 height 12
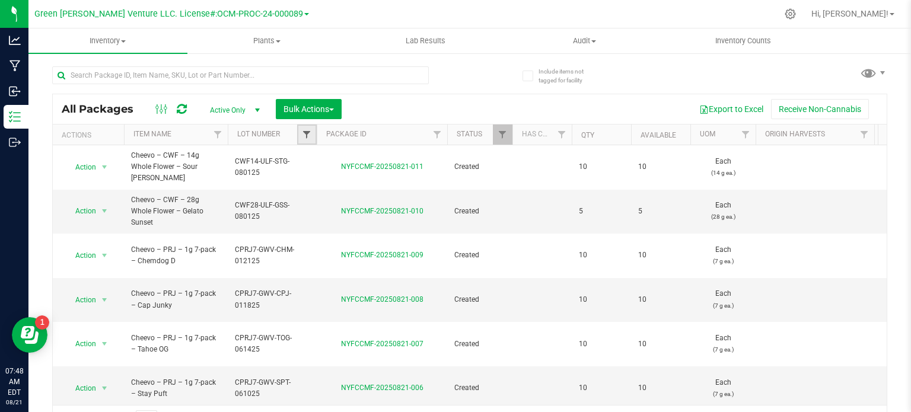
click at [308, 134] on span "Filter" at bounding box center [306, 134] width 9 height 9
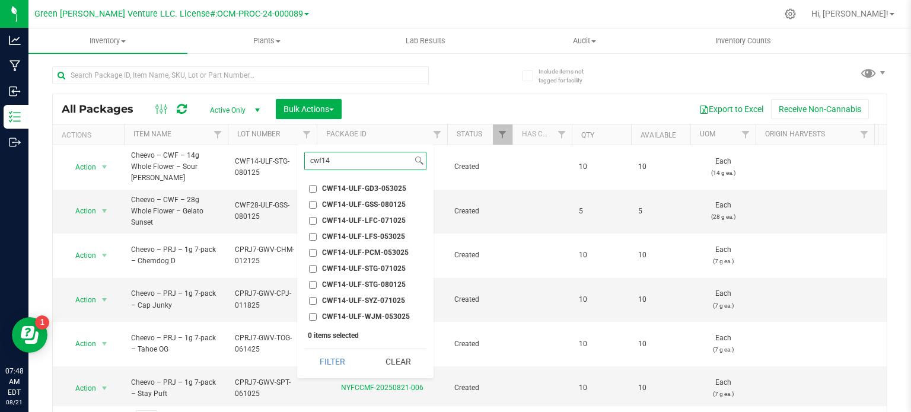
type input "cwf14"
click at [312, 285] on input "CWF14-ULF-STG-080125" at bounding box center [313, 285] width 8 height 8
checkbox input "true"
click at [346, 362] on button "Filter" at bounding box center [332, 362] width 57 height 26
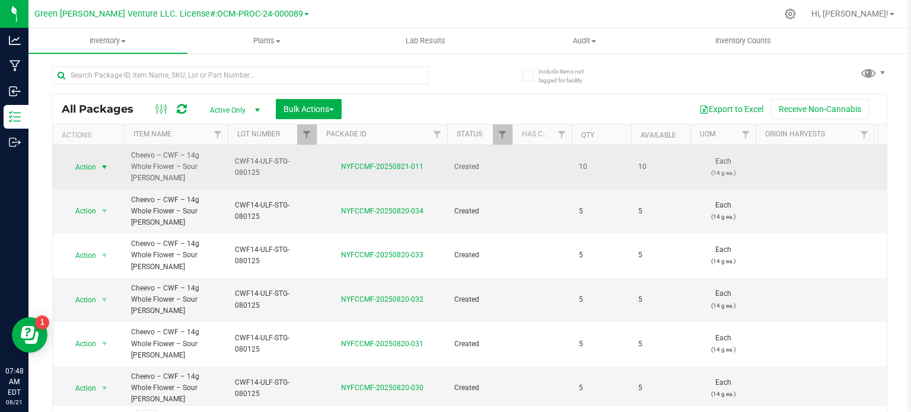
click at [90, 159] on span "Action" at bounding box center [81, 167] width 32 height 17
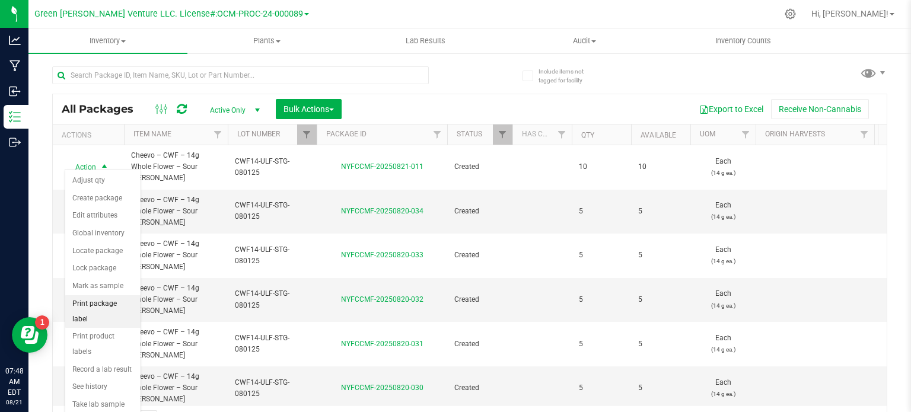
click at [84, 304] on li "Print package label" at bounding box center [102, 311] width 75 height 33
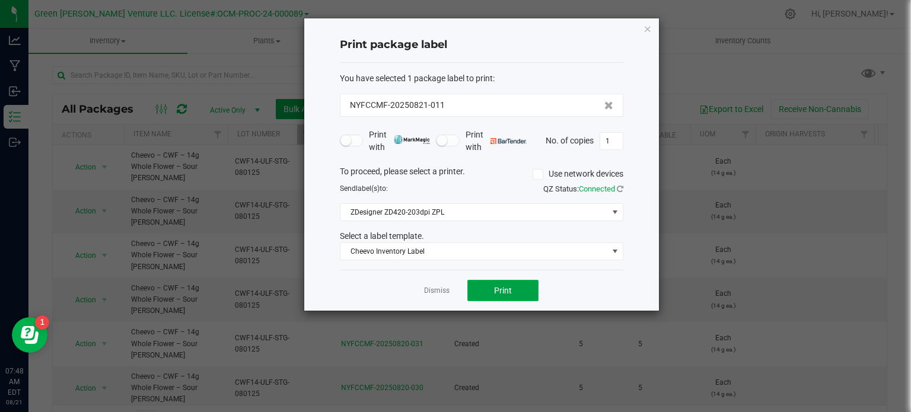
click at [484, 283] on button "Print" at bounding box center [502, 290] width 71 height 21
click at [644, 27] on icon "button" at bounding box center [647, 28] width 8 height 14
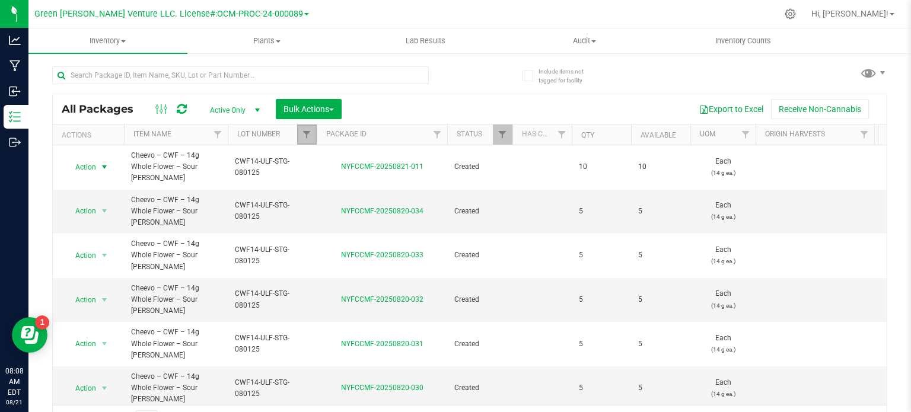
click at [312, 136] on link "Filter" at bounding box center [307, 135] width 20 height 20
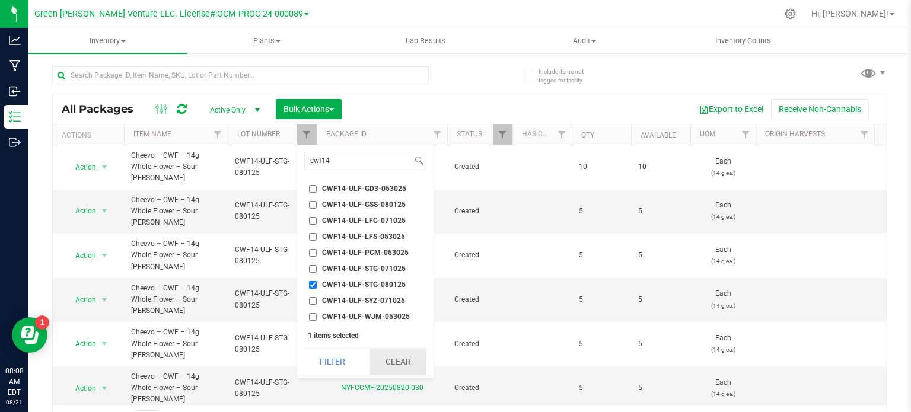
click at [401, 353] on button "Clear" at bounding box center [397, 362] width 57 height 26
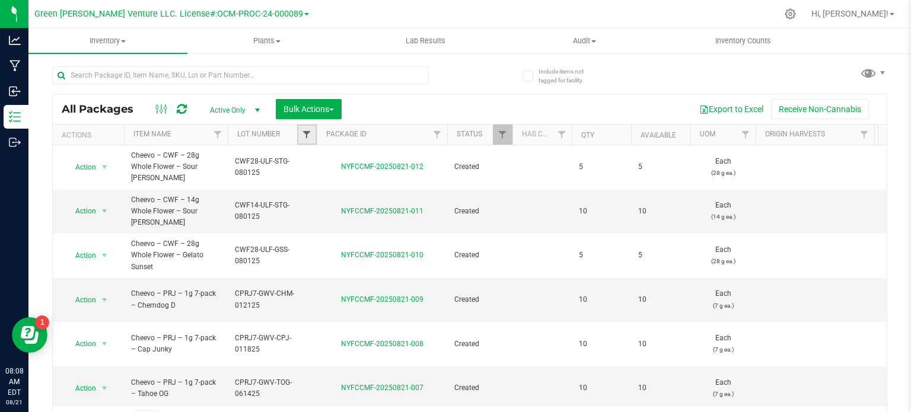
click at [304, 135] on span "Filter" at bounding box center [306, 134] width 9 height 9
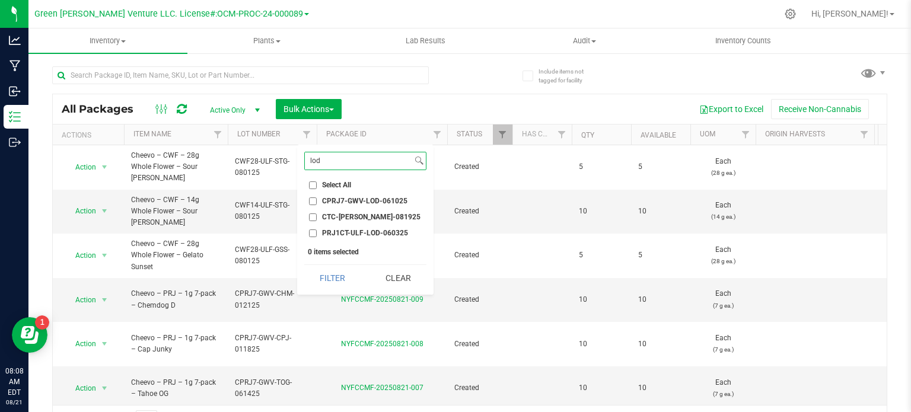
type input "lod"
click at [313, 201] on input "CPRJ7-GWV-LOD-061025" at bounding box center [313, 201] width 8 height 8
click at [335, 280] on button "Filter" at bounding box center [332, 278] width 57 height 26
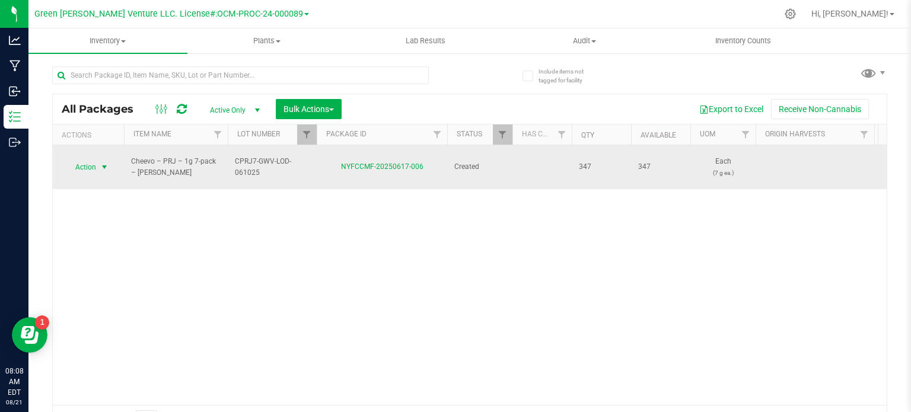
click at [95, 163] on span "Action" at bounding box center [81, 167] width 32 height 17
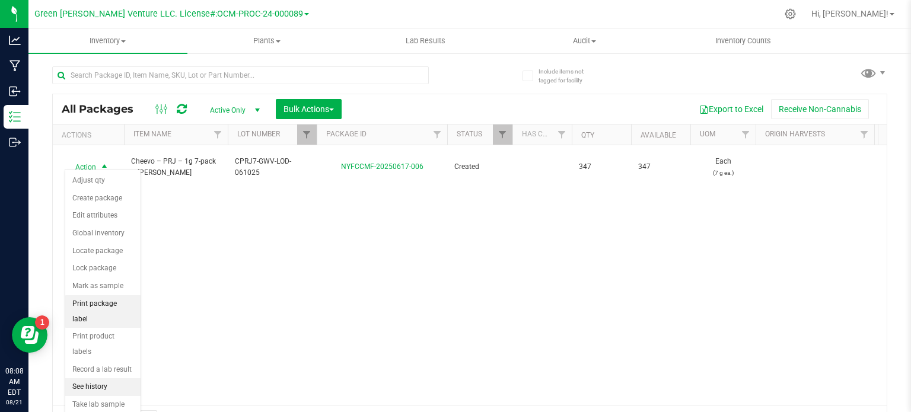
click at [97, 305] on li "Print package label" at bounding box center [102, 311] width 75 height 33
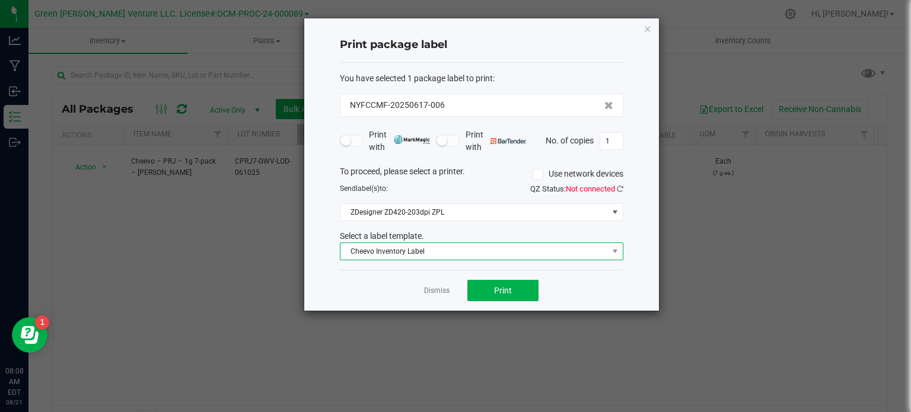
click at [496, 249] on span "Cheevo Inventory Label" at bounding box center [473, 251] width 267 height 17
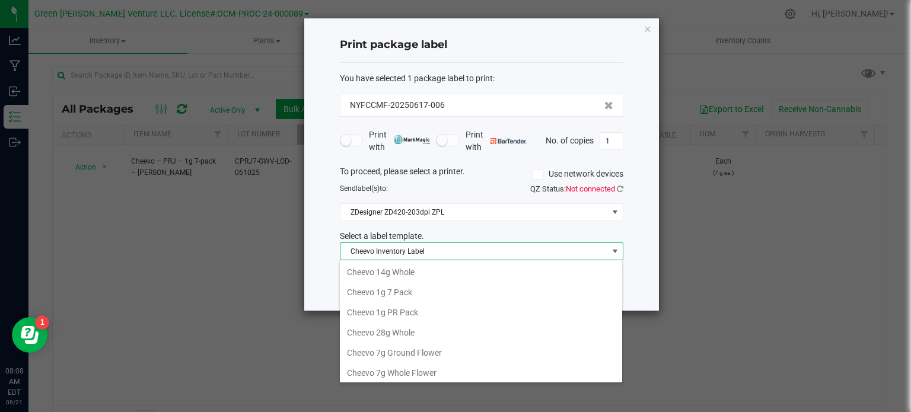
scroll to position [17, 283]
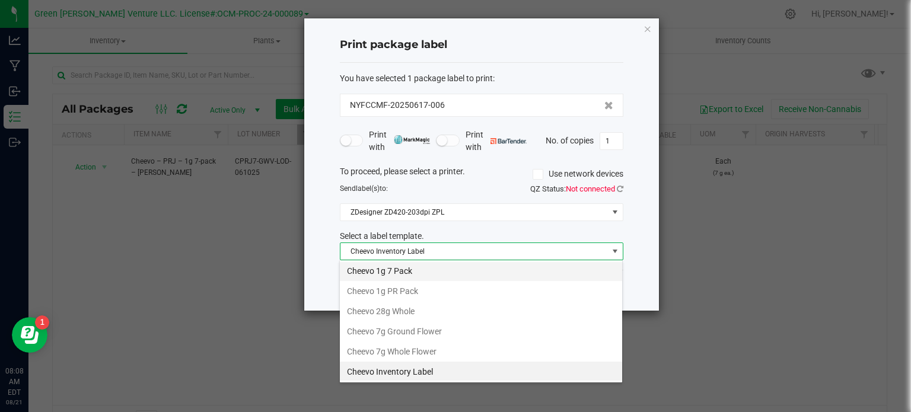
click at [423, 272] on li "Cheevo 1g 7 Pack" at bounding box center [481, 271] width 282 height 20
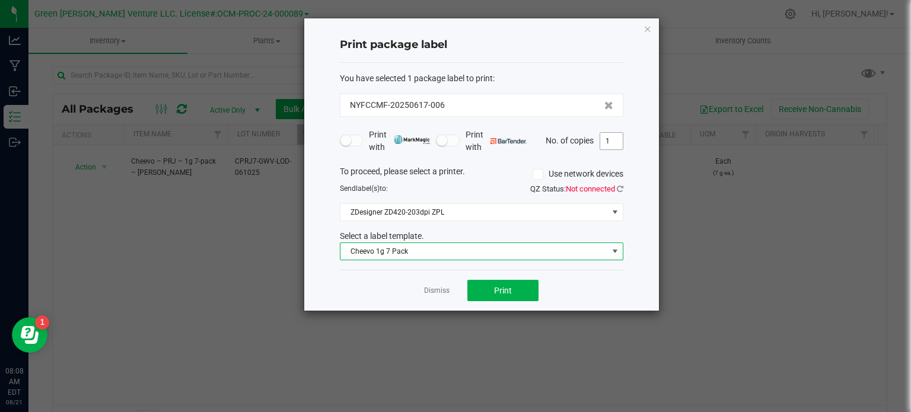
click at [611, 140] on input "1" at bounding box center [611, 141] width 23 height 17
click at [517, 285] on button "Print" at bounding box center [502, 290] width 71 height 21
click at [520, 288] on button "Print" at bounding box center [502, 290] width 71 height 21
click at [617, 186] on link at bounding box center [620, 188] width 7 height 9
click at [520, 286] on button "Print" at bounding box center [502, 290] width 71 height 21
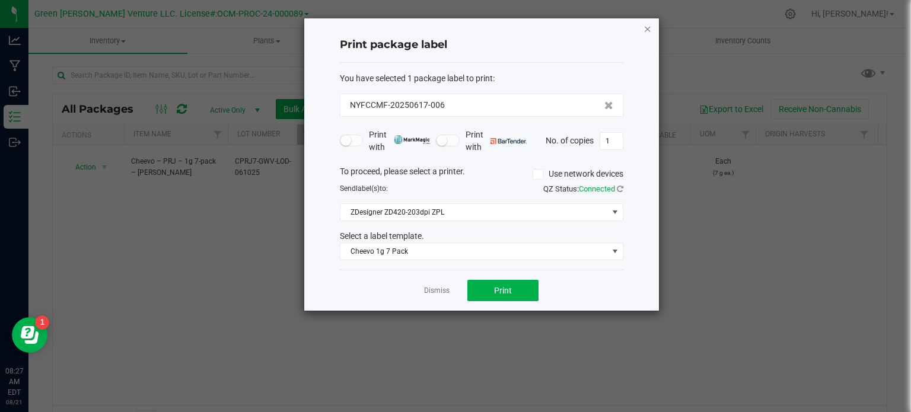
click at [649, 28] on icon "button" at bounding box center [647, 28] width 8 height 14
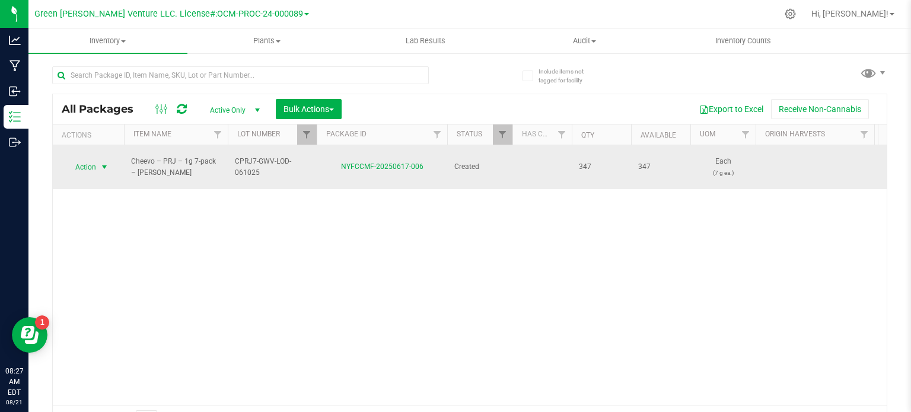
click at [94, 164] on span "Action" at bounding box center [81, 167] width 32 height 17
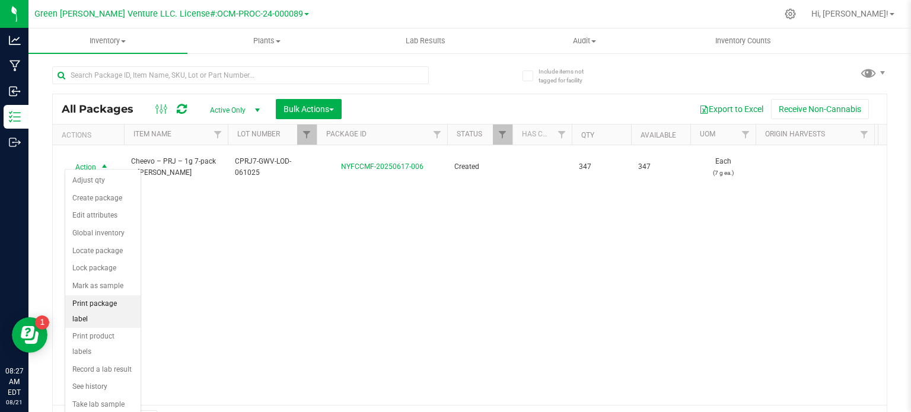
click at [107, 300] on li "Print package label" at bounding box center [102, 311] width 75 height 33
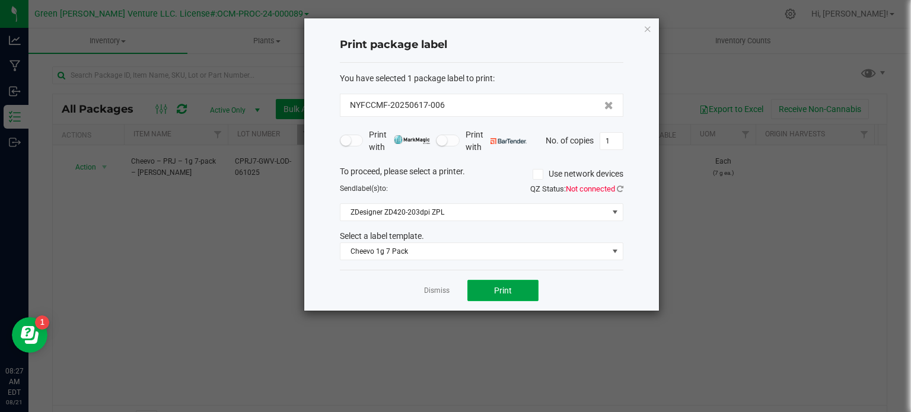
click at [496, 291] on span "Print" at bounding box center [503, 290] width 18 height 9
click at [273, 406] on ngb-modal-window "Print package label You have selected 1 package label to print : NYFCCMF-202506…" at bounding box center [460, 206] width 920 height 412
click at [488, 294] on button "Print" at bounding box center [502, 290] width 71 height 21
click at [123, 275] on ngb-modal-window "Print package label You have selected 1 package label to print : NYFCCMF-202506…" at bounding box center [460, 206] width 920 height 412
click at [505, 298] on button "Print" at bounding box center [502, 290] width 71 height 21
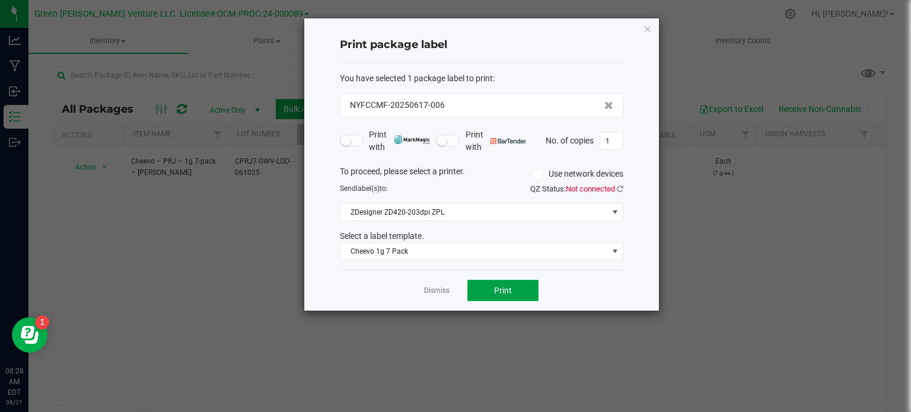
click at [489, 299] on button "Print" at bounding box center [502, 290] width 71 height 21
click at [644, 27] on icon "button" at bounding box center [647, 28] width 8 height 14
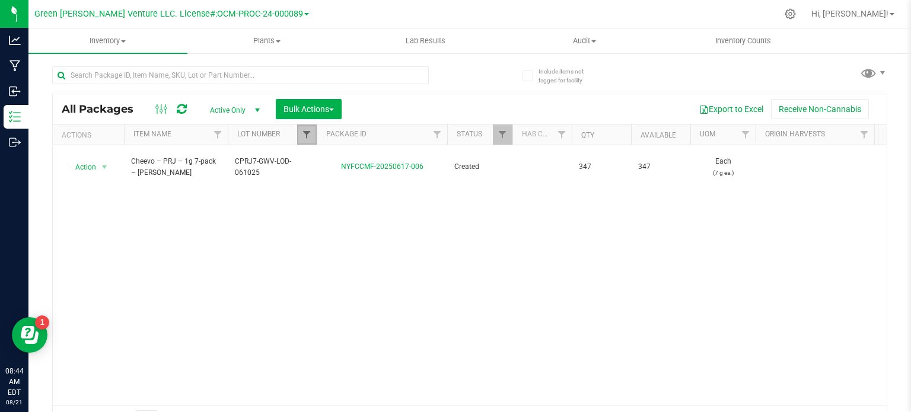
click at [307, 135] on span "Filter" at bounding box center [306, 134] width 9 height 9
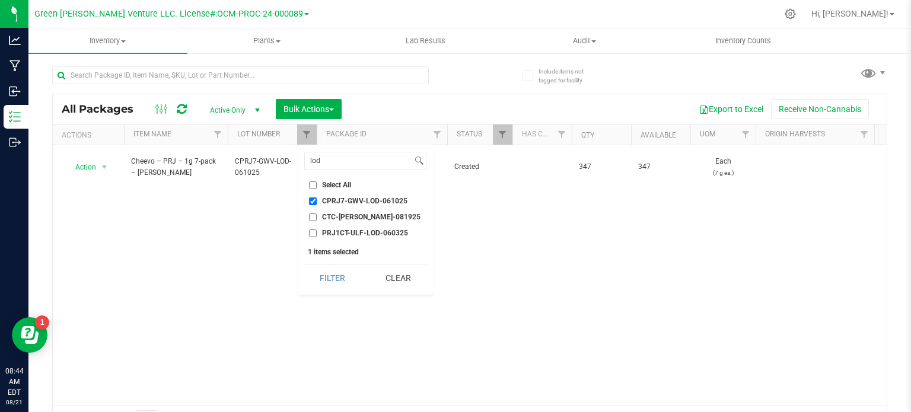
click at [313, 201] on input "CPRJ7-GWV-LOD-061025" at bounding box center [313, 201] width 8 height 8
checkbox input "false"
drag, startPoint x: 324, startPoint y: 157, endPoint x: 304, endPoint y: 155, distance: 20.8
click at [304, 155] on div "lod" at bounding box center [365, 161] width 122 height 18
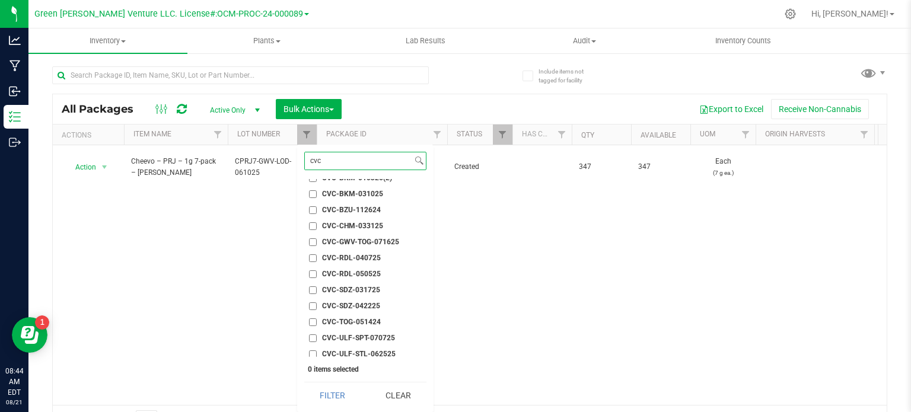
scroll to position [74, 0]
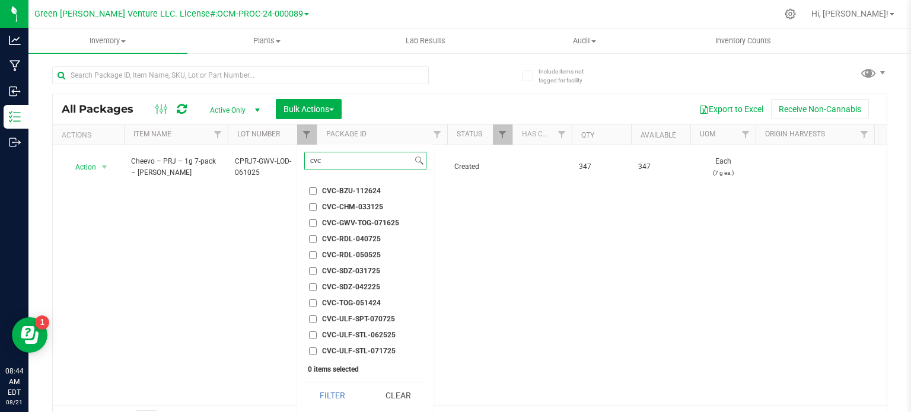
type input "cvc"
click at [313, 350] on input "CVC-ULF-STL-071725" at bounding box center [313, 351] width 8 height 8
checkbox input "true"
click at [315, 395] on button "Filter" at bounding box center [332, 395] width 57 height 26
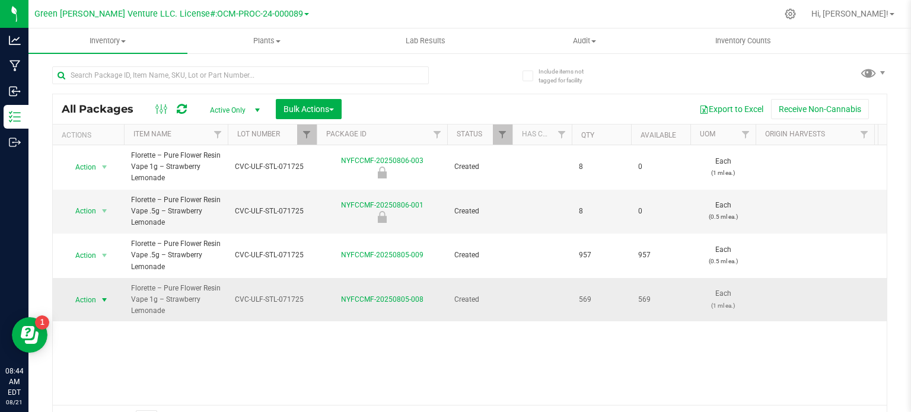
click at [98, 299] on span "select" at bounding box center [104, 300] width 15 height 17
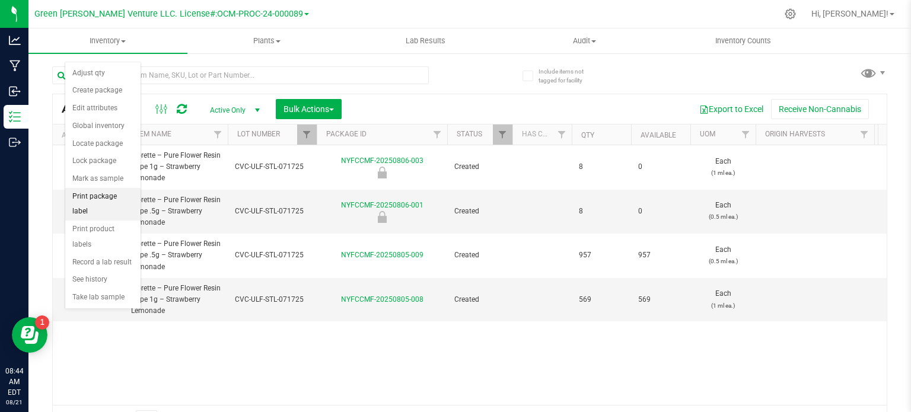
click at [116, 193] on li "Print package label" at bounding box center [102, 204] width 75 height 33
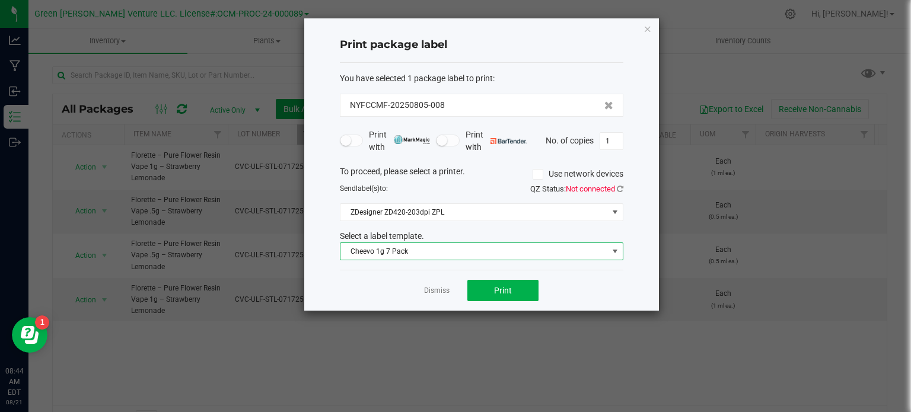
click at [448, 248] on span "Cheevo 1g 7 Pack" at bounding box center [473, 251] width 267 height 17
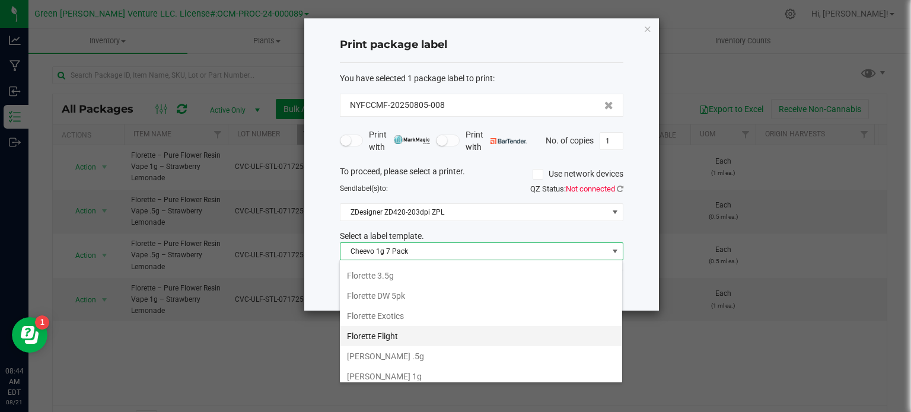
scroll to position [200, 0]
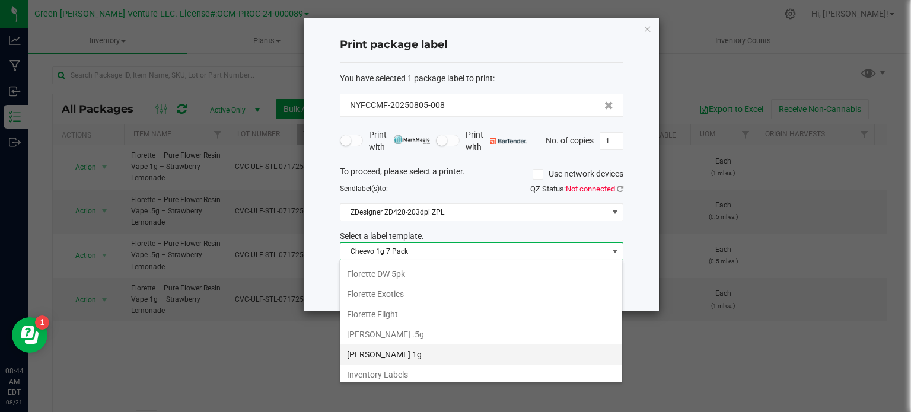
click at [401, 353] on li "[PERSON_NAME] 1g" at bounding box center [481, 354] width 282 height 20
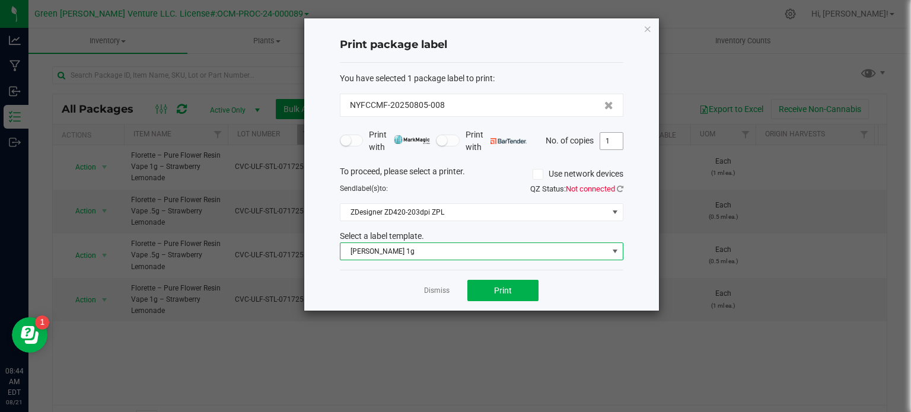
click at [614, 139] on input "1" at bounding box center [611, 141] width 23 height 17
type input "24"
click at [506, 292] on span "Print" at bounding box center [503, 290] width 18 height 9
click at [648, 28] on icon "button" at bounding box center [647, 28] width 8 height 14
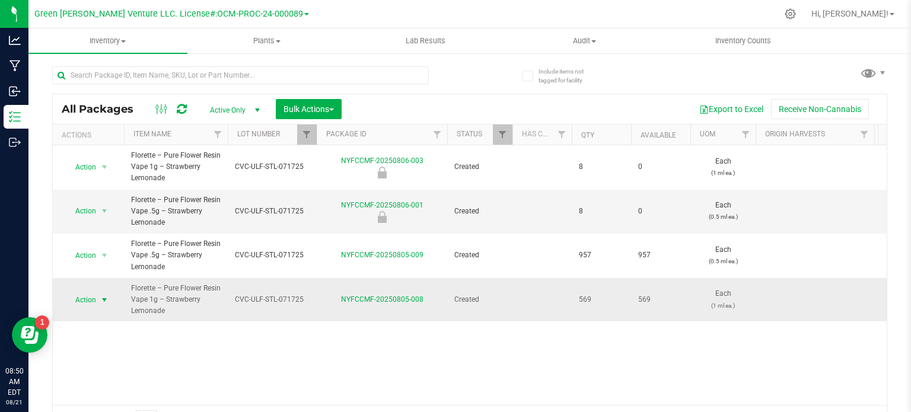
click at [92, 298] on span "Action" at bounding box center [81, 300] width 32 height 17
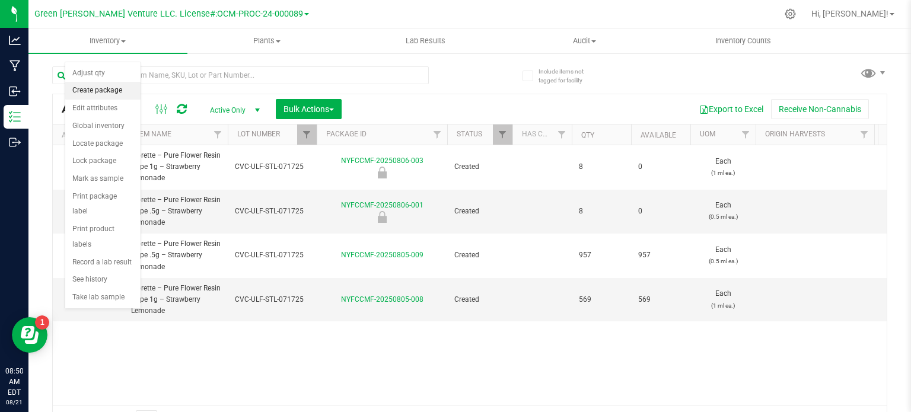
click at [91, 88] on li "Create package" at bounding box center [102, 91] width 75 height 18
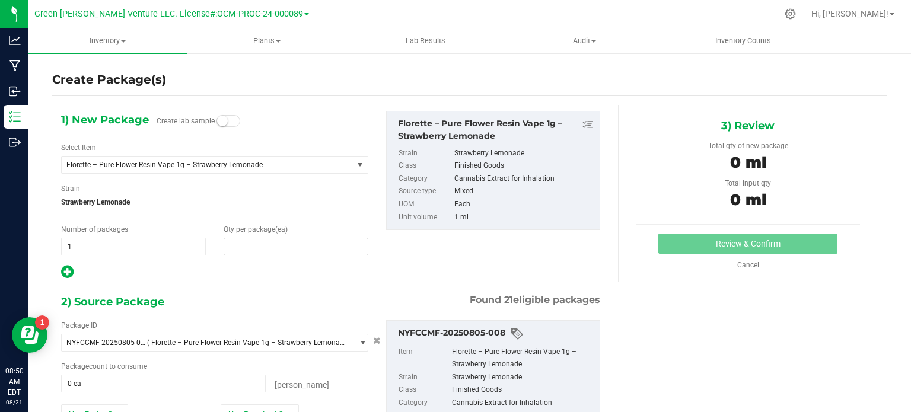
click at [255, 246] on span at bounding box center [296, 247] width 145 height 18
type input "20"
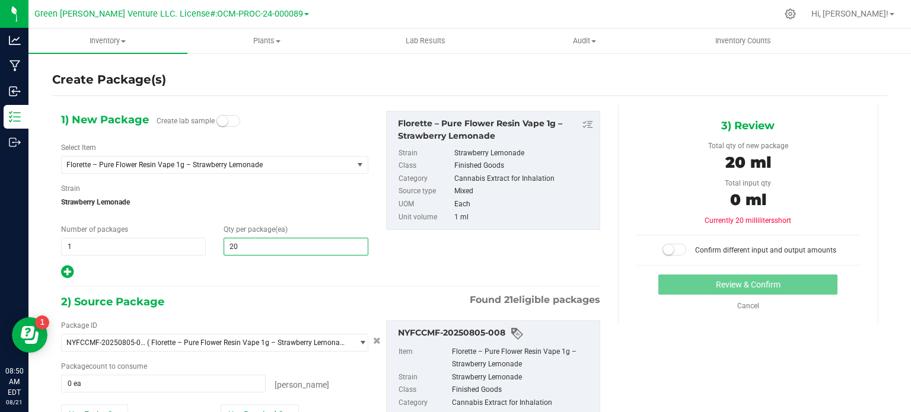
type input "20"
click at [391, 263] on div "1) New Package Create lab sample Select Item Florette – Pure Flower Resin Vape …" at bounding box center [330, 195] width 557 height 169
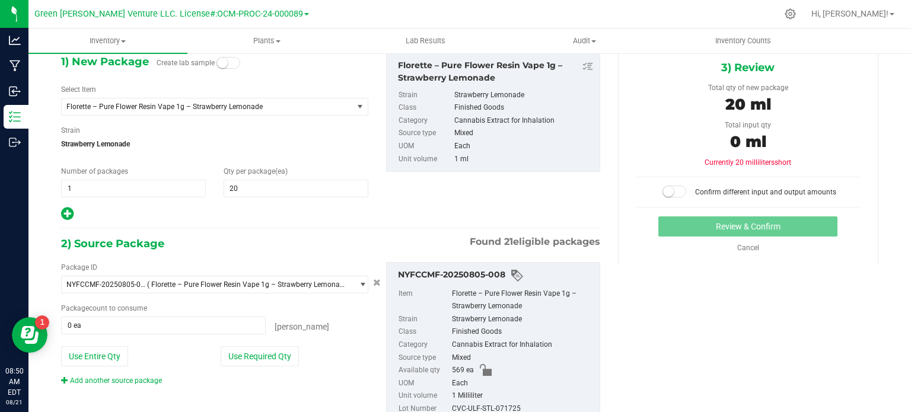
scroll to position [101, 0]
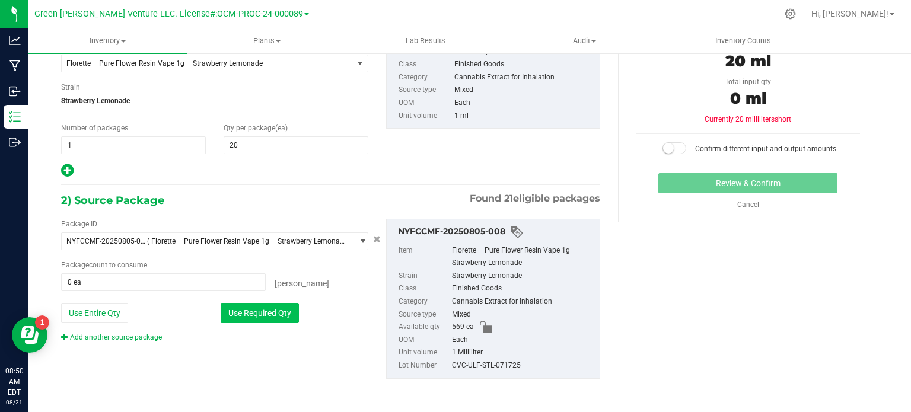
click at [277, 308] on button "Use Required Qty" at bounding box center [260, 313] width 78 height 20
type input "20 ea"
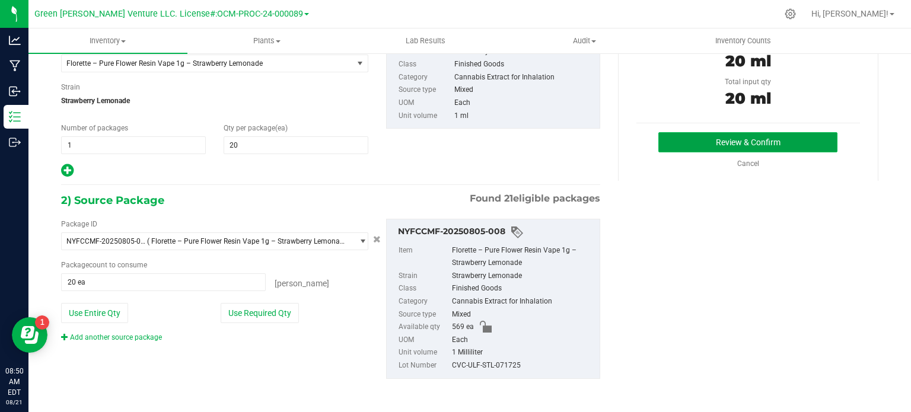
click at [760, 135] on button "Review & Confirm" at bounding box center [747, 142] width 179 height 20
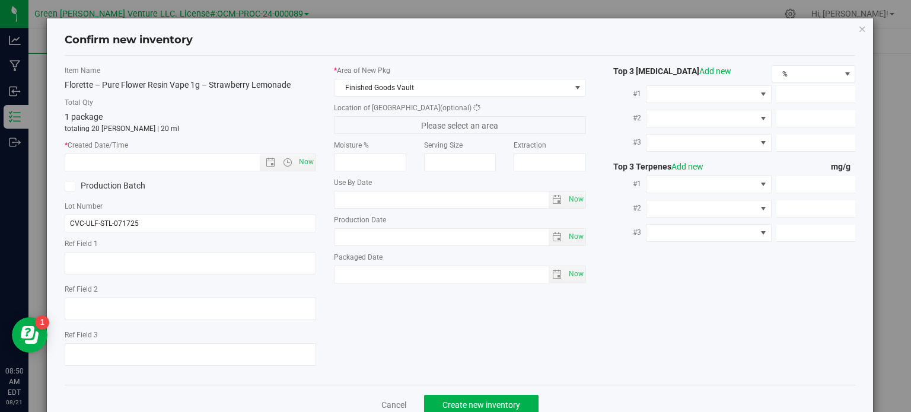
type input "1.2300"
type input "0.9100"
type input "0.6300"
click at [304, 161] on span "Now" at bounding box center [306, 162] width 20 height 17
type input "[DATE] 8:50 AM"
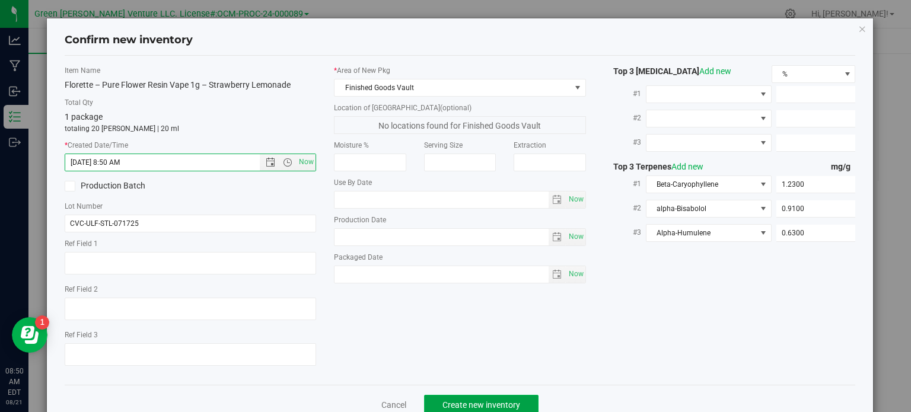
click at [502, 400] on span "Create new inventory" at bounding box center [481, 404] width 78 height 9
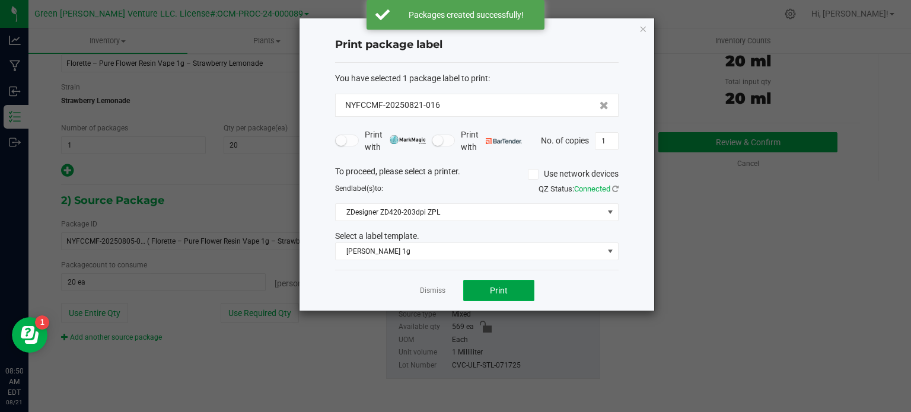
click at [487, 291] on button "Print" at bounding box center [498, 290] width 71 height 21
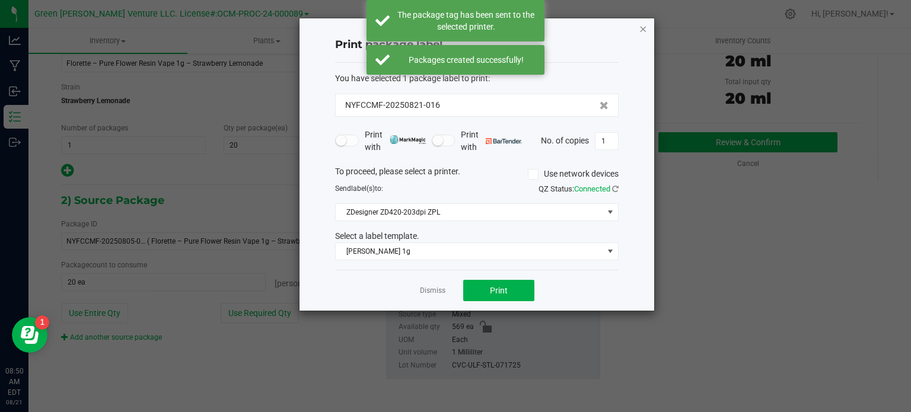
click at [640, 25] on icon "button" at bounding box center [643, 28] width 8 height 14
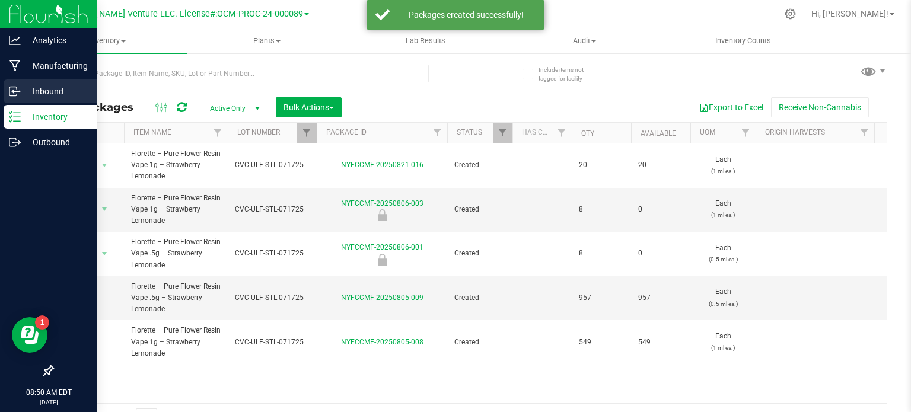
scroll to position [21, 0]
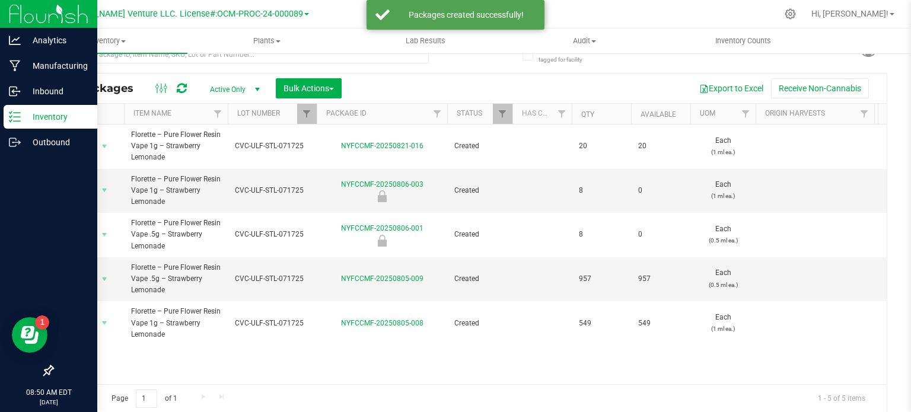
click at [61, 114] on p "Inventory" at bounding box center [56, 117] width 71 height 14
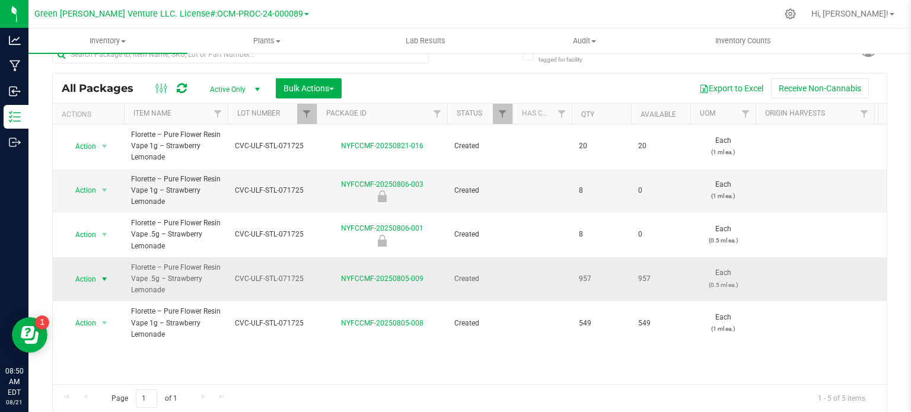
click at [83, 276] on span "Action" at bounding box center [81, 279] width 32 height 17
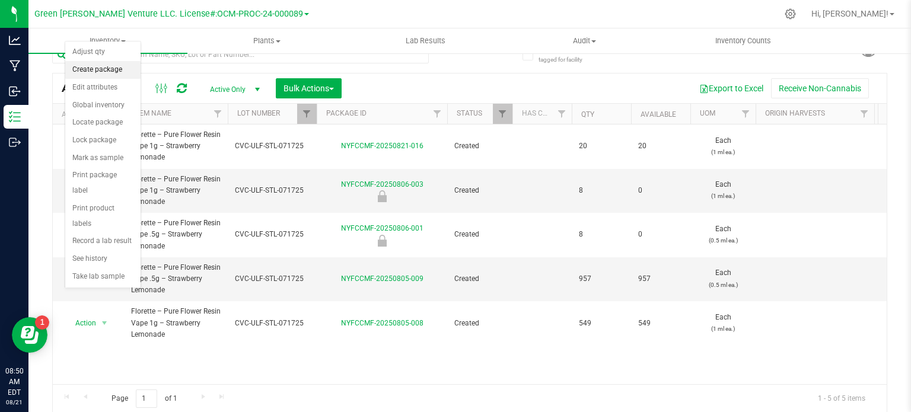
click at [100, 74] on li "Create package" at bounding box center [102, 70] width 75 height 18
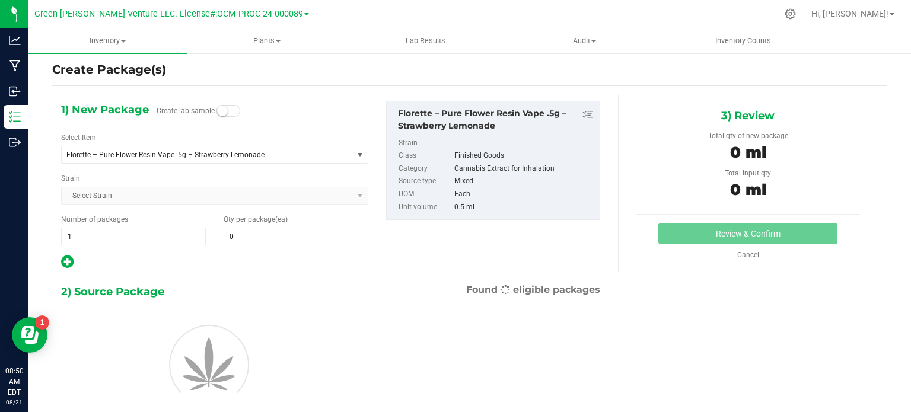
scroll to position [21, 0]
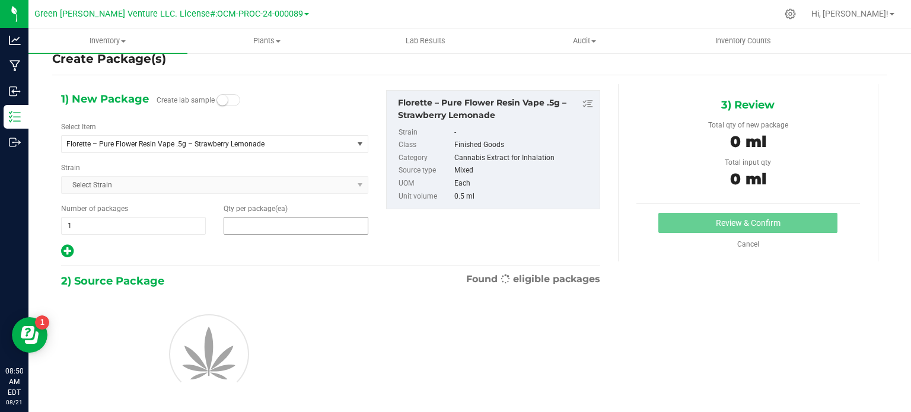
click at [268, 219] on span at bounding box center [296, 226] width 145 height 18
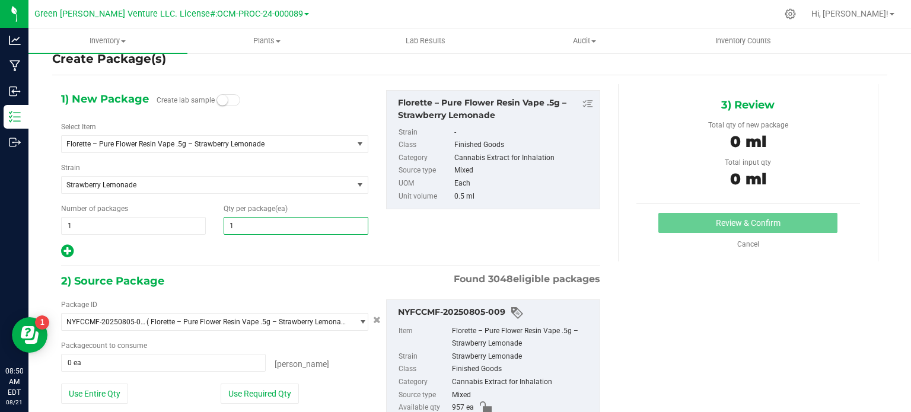
type input "10"
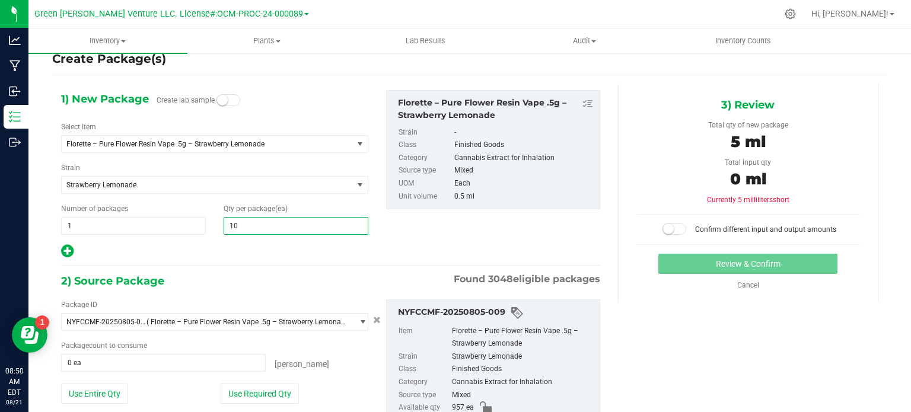
type input "10"
click at [228, 267] on div "1) New Package Create lab sample Select Item Florette – Pure Flower Resin Vape …" at bounding box center [330, 284] width 557 height 400
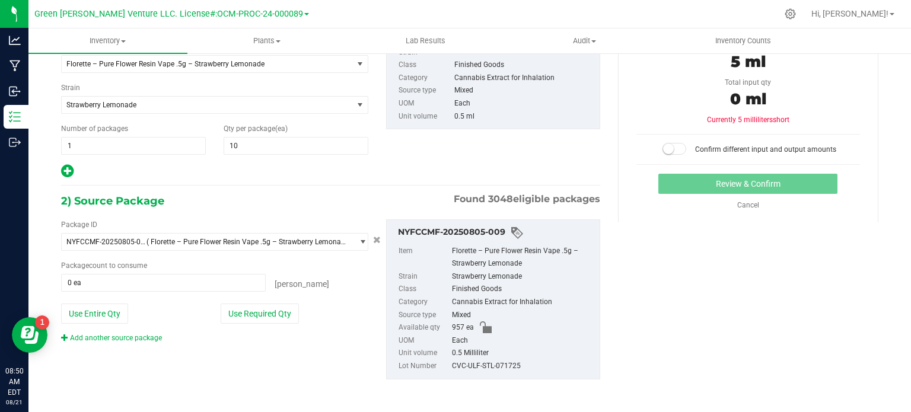
drag, startPoint x: 260, startPoint y: 317, endPoint x: 378, endPoint y: 286, distance: 122.1
click at [260, 318] on button "Use Required Qty" at bounding box center [260, 314] width 78 height 20
type input "10 ea"
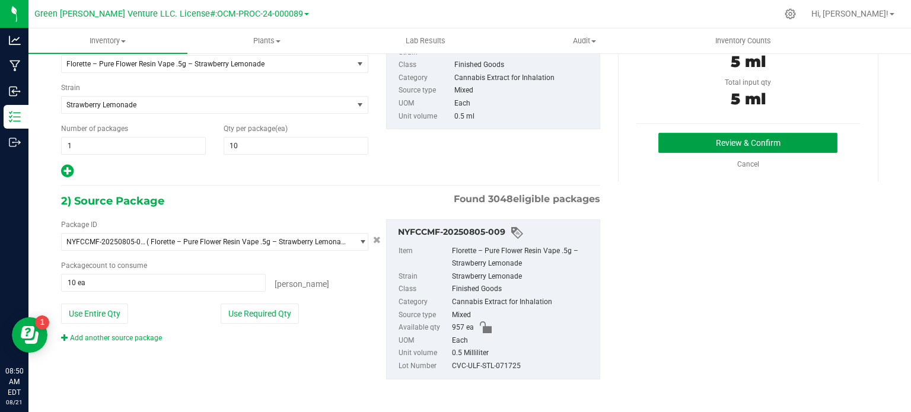
click at [720, 144] on button "Review & Confirm" at bounding box center [747, 143] width 179 height 20
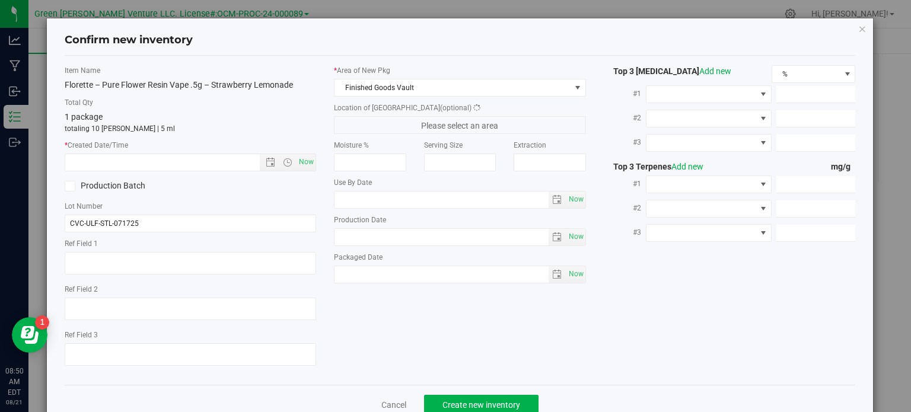
type input "1.2300"
type input "0.9100"
type input "0.6300"
click at [301, 161] on span "Now" at bounding box center [306, 162] width 20 height 17
type input "[DATE] 8:50 AM"
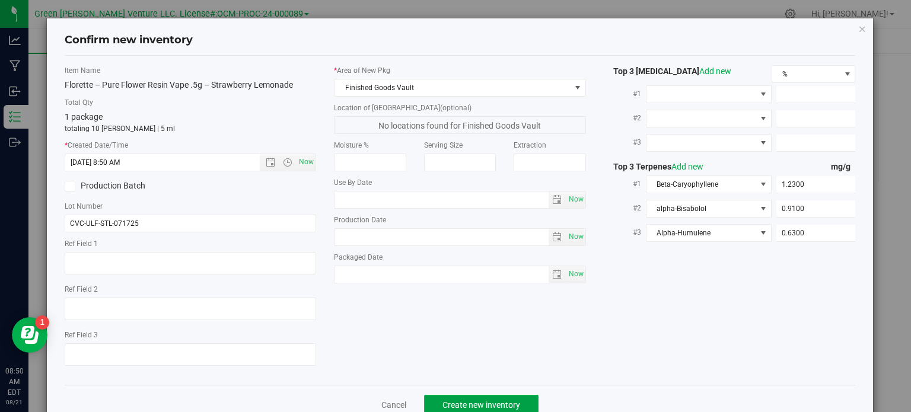
drag, startPoint x: 473, startPoint y: 407, endPoint x: 478, endPoint y: 403, distance: 6.4
click at [473, 407] on span "Create new inventory" at bounding box center [481, 404] width 78 height 9
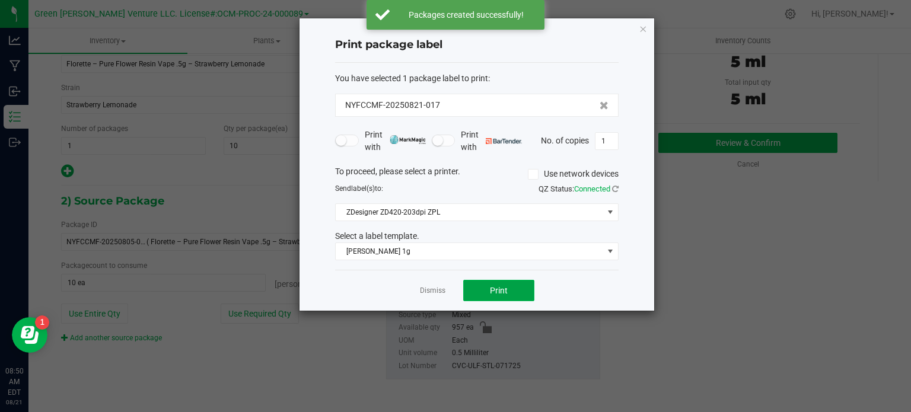
click at [504, 289] on span "Print" at bounding box center [499, 290] width 18 height 9
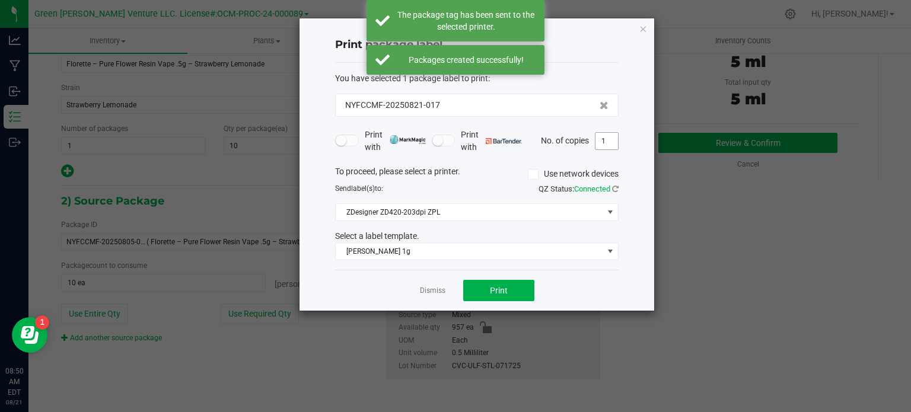
click at [605, 140] on input "1" at bounding box center [606, 141] width 23 height 17
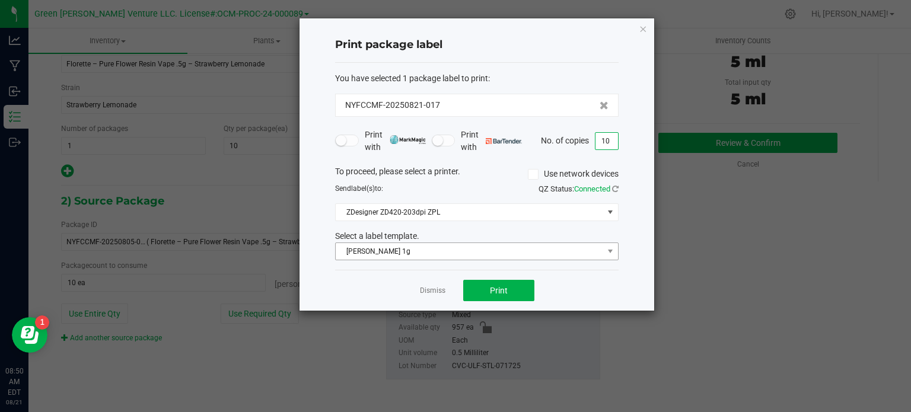
type input "10"
click at [381, 248] on span "[PERSON_NAME] 1g" at bounding box center [469, 251] width 267 height 17
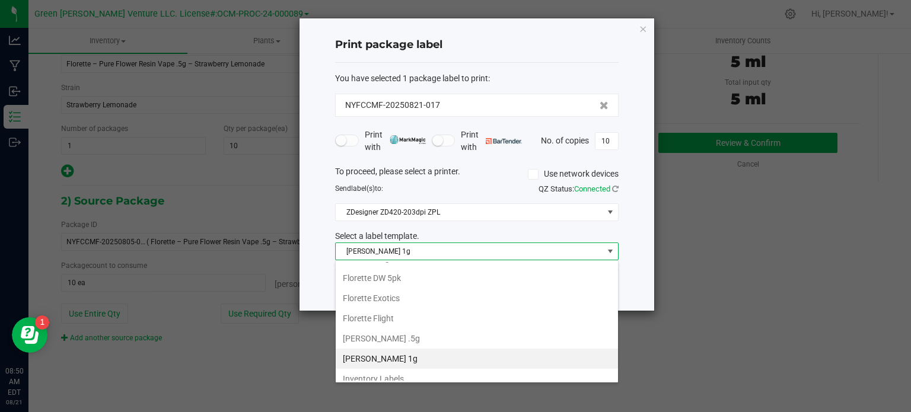
scroll to position [200, 0]
click at [437, 251] on span "[PERSON_NAME] 1g" at bounding box center [469, 251] width 267 height 17
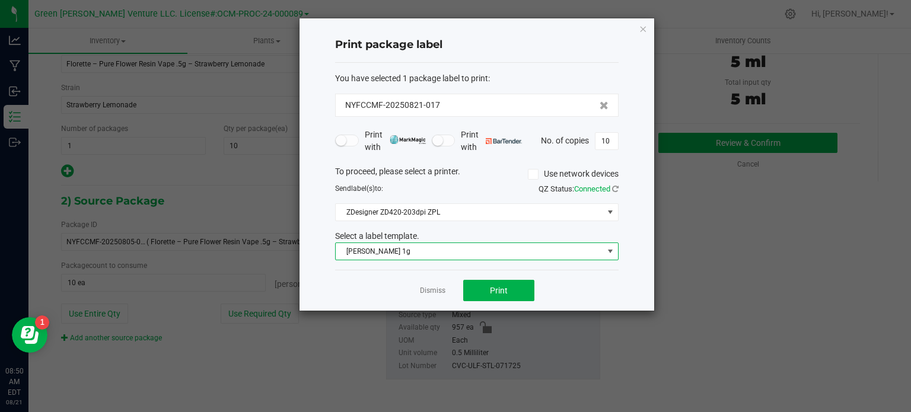
click at [424, 251] on span "[PERSON_NAME] 1g" at bounding box center [469, 251] width 267 height 17
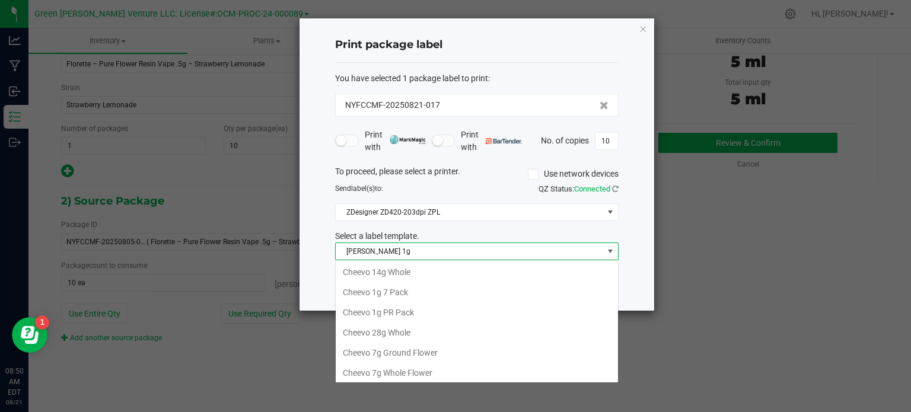
scroll to position [180, 0]
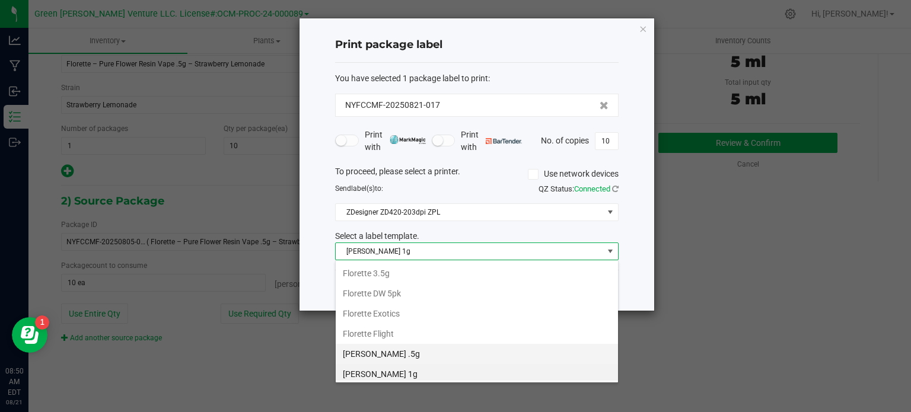
click at [387, 353] on li "[PERSON_NAME] .5g" at bounding box center [477, 354] width 282 height 20
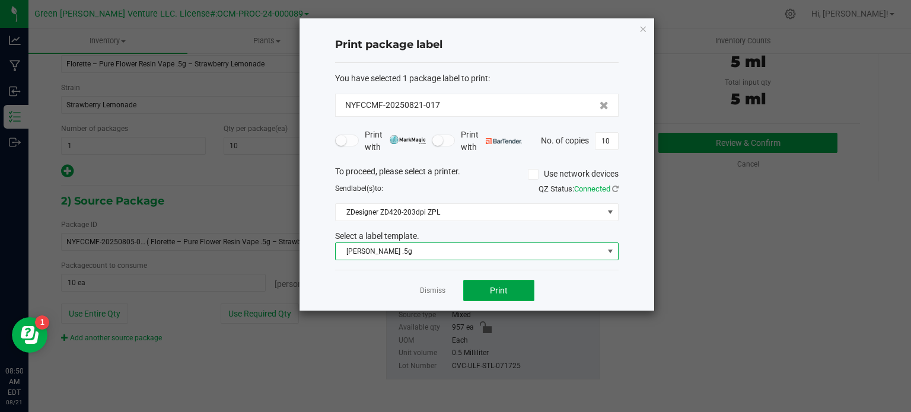
click at [505, 289] on span "Print" at bounding box center [499, 290] width 18 height 9
click at [360, 250] on span "[PERSON_NAME] .5g" at bounding box center [469, 251] width 267 height 17
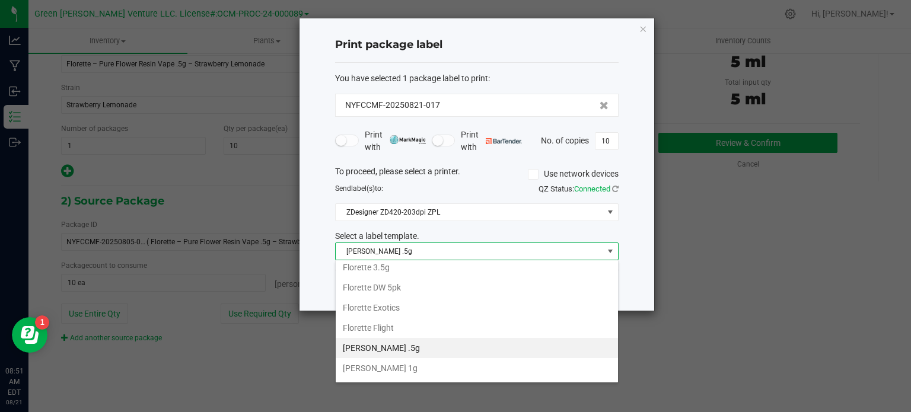
scroll to position [200, 0]
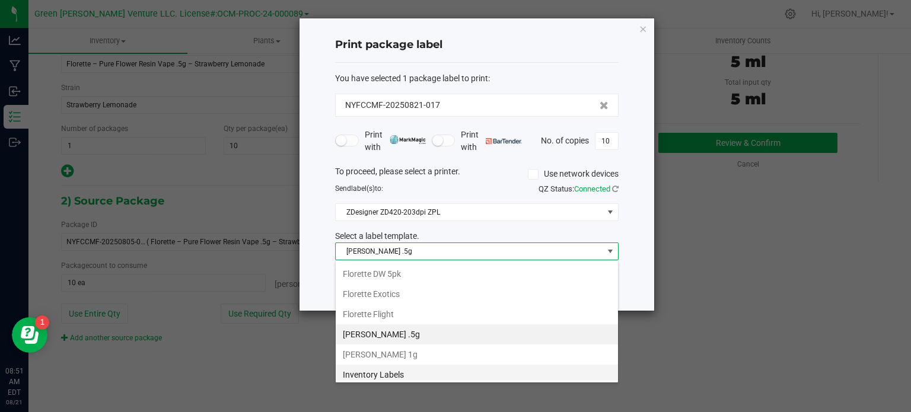
click at [374, 369] on li "Inventory Labels" at bounding box center [477, 375] width 282 height 20
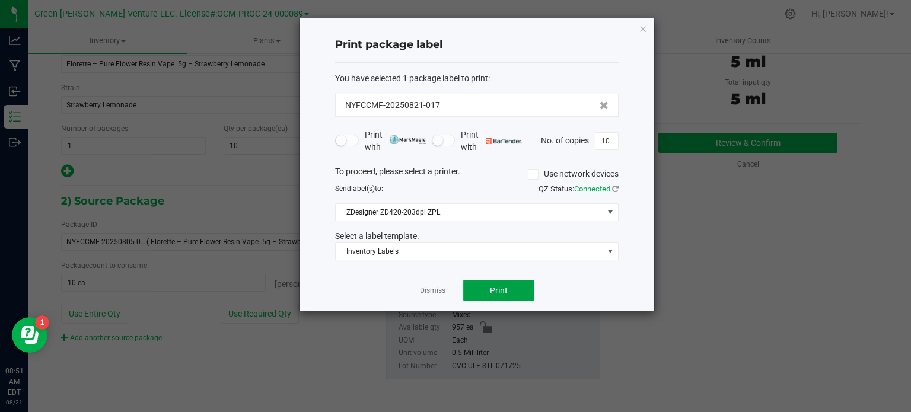
click at [489, 287] on button "Print" at bounding box center [498, 290] width 71 height 21
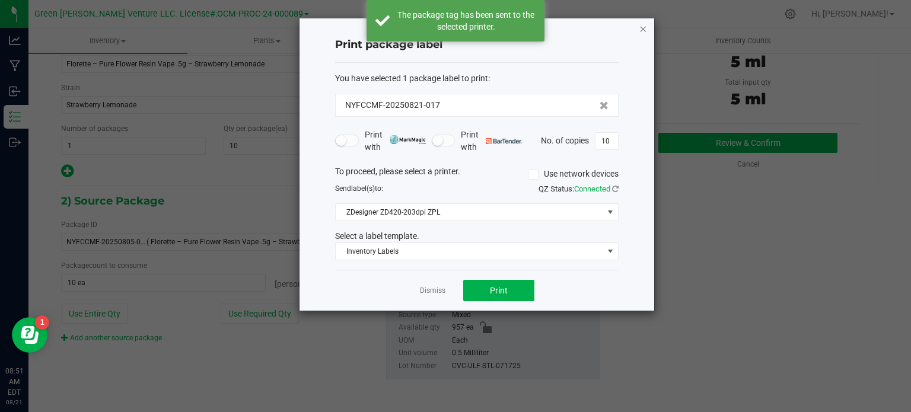
click at [641, 25] on icon "button" at bounding box center [643, 28] width 8 height 14
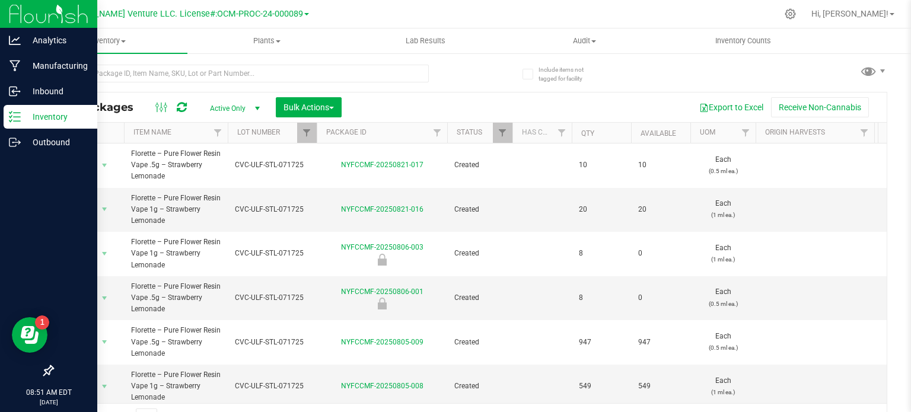
scroll to position [21, 0]
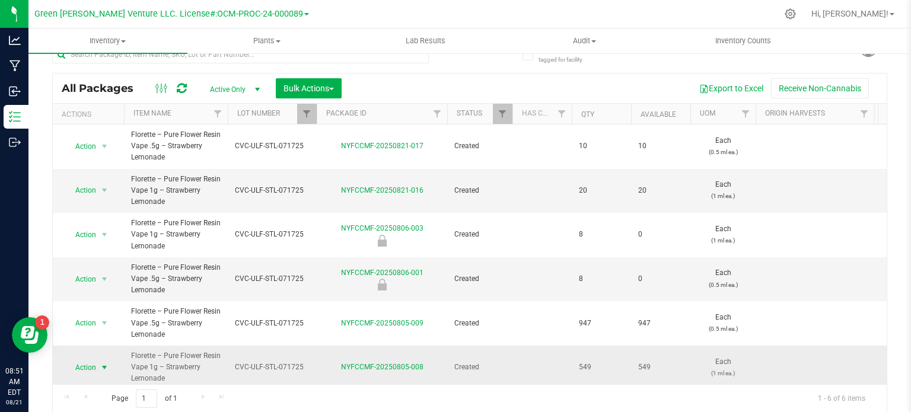
click at [107, 369] on span "select" at bounding box center [104, 367] width 9 height 9
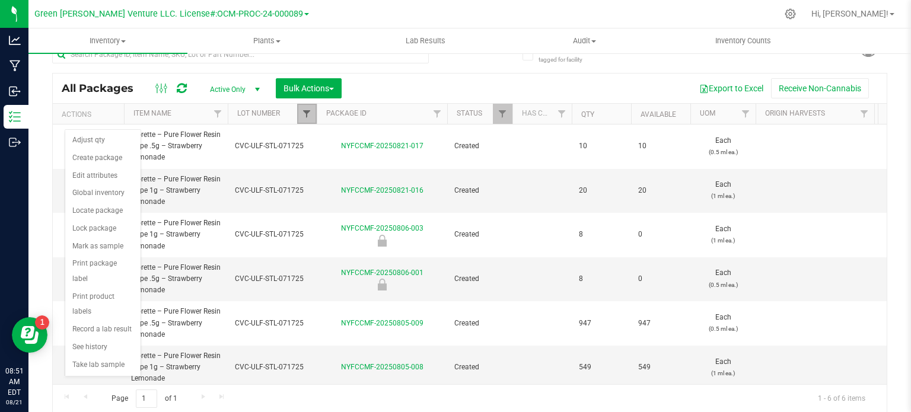
click at [302, 111] on span "Filter" at bounding box center [306, 113] width 9 height 9
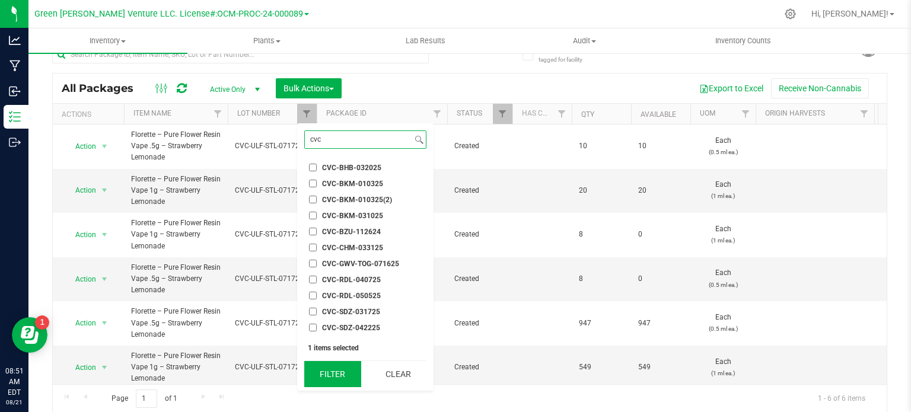
type input "cvc"
click at [332, 381] on button "Filter" at bounding box center [332, 374] width 57 height 26
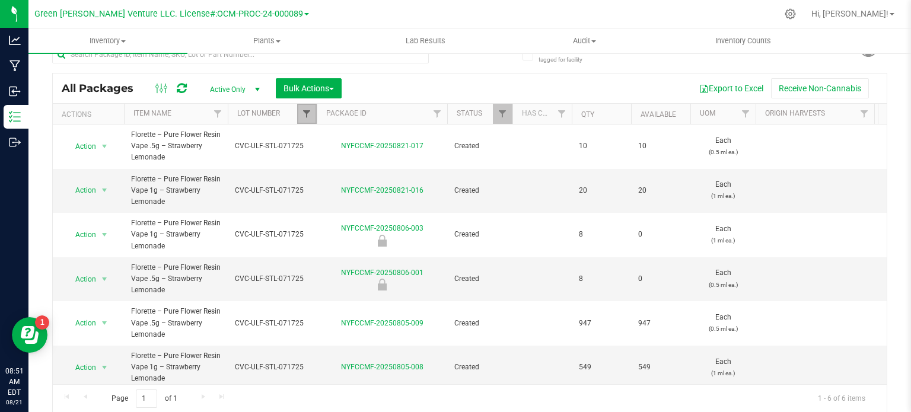
click at [302, 113] on span "Filter" at bounding box center [306, 113] width 9 height 9
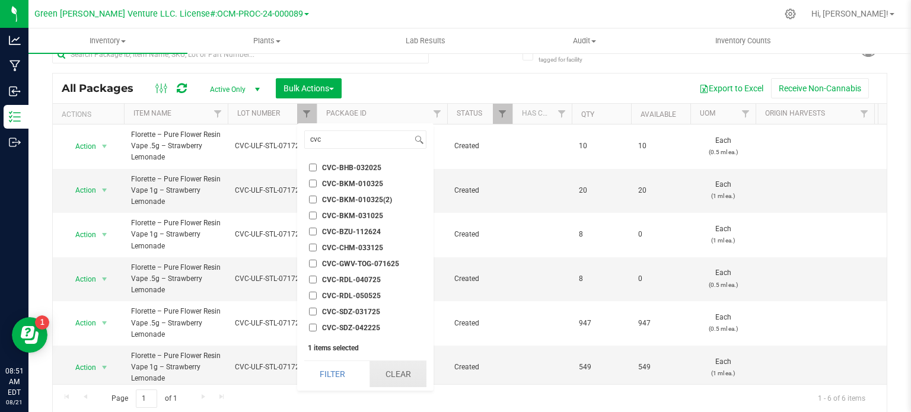
click at [397, 363] on button "Clear" at bounding box center [397, 374] width 57 height 26
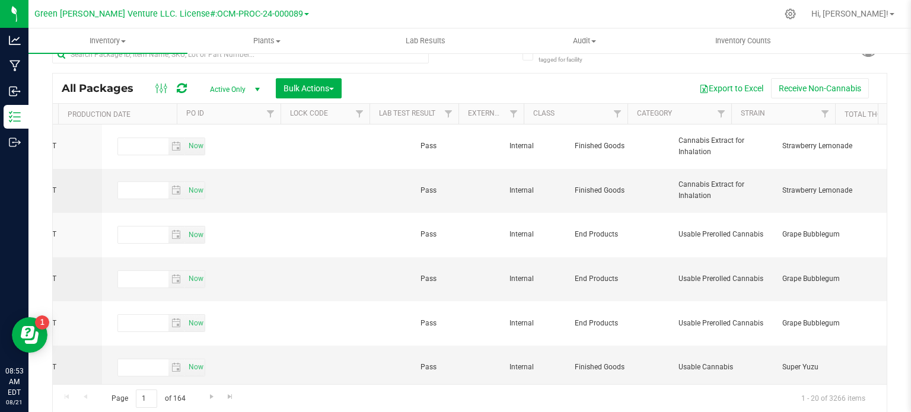
scroll to position [0, 2047]
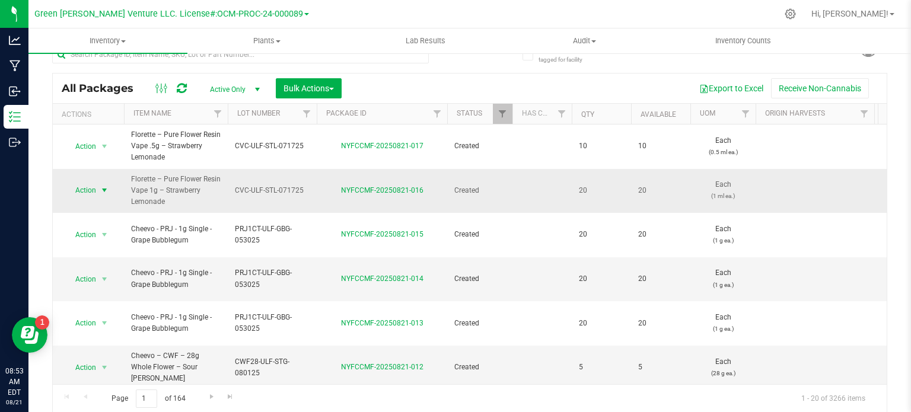
click at [100, 193] on span "select" at bounding box center [104, 190] width 9 height 9
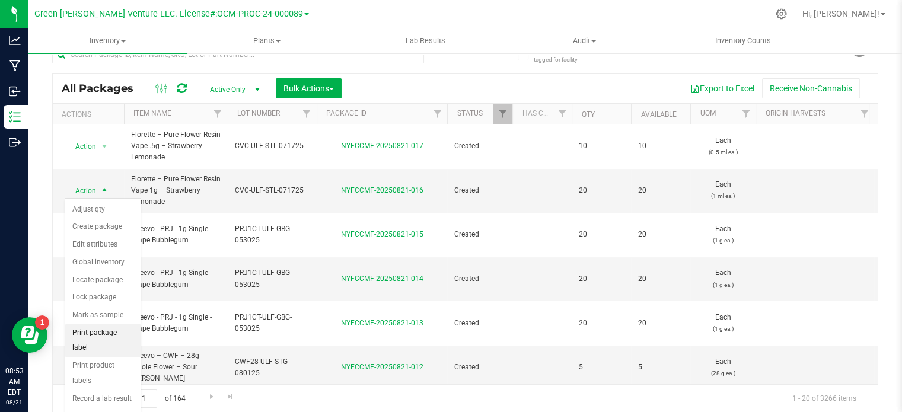
click at [107, 334] on li "Print package label" at bounding box center [102, 340] width 75 height 33
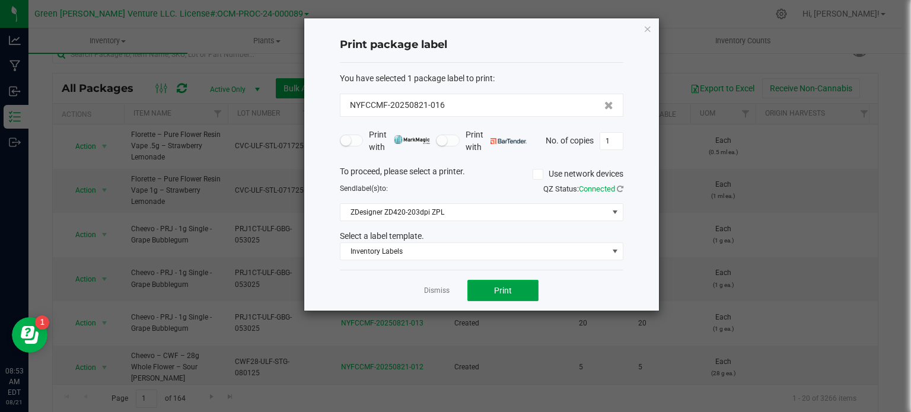
click at [523, 296] on button "Print" at bounding box center [502, 290] width 71 height 21
click at [646, 25] on icon "button" at bounding box center [647, 28] width 8 height 14
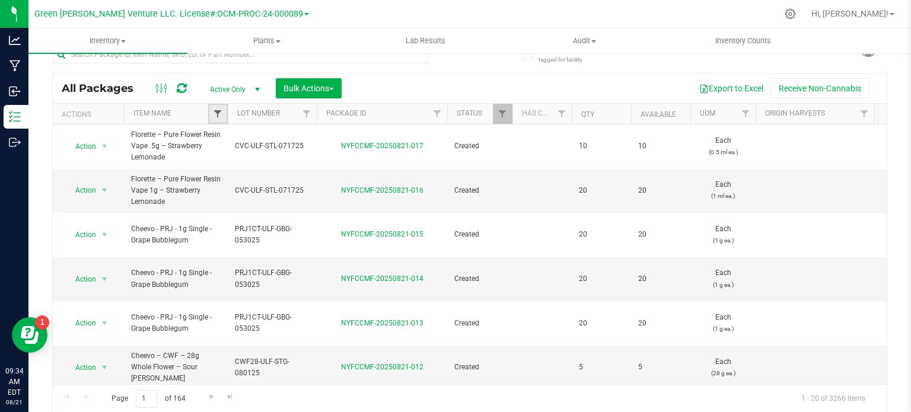
click at [220, 114] on span "Filter" at bounding box center [217, 113] width 9 height 9
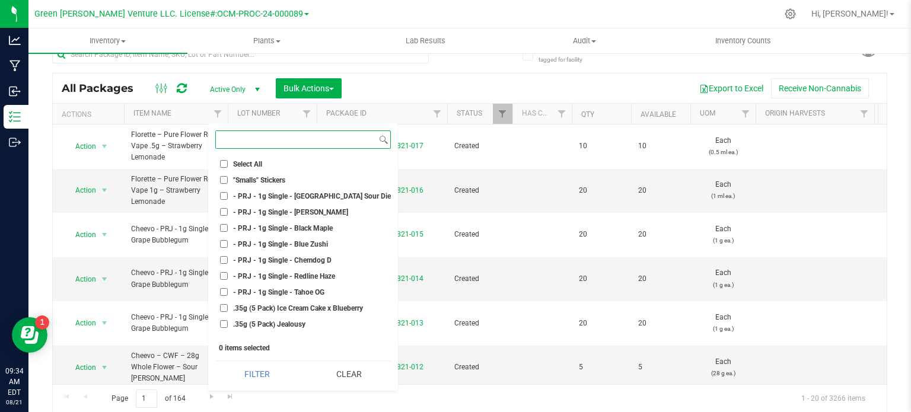
type input "b"
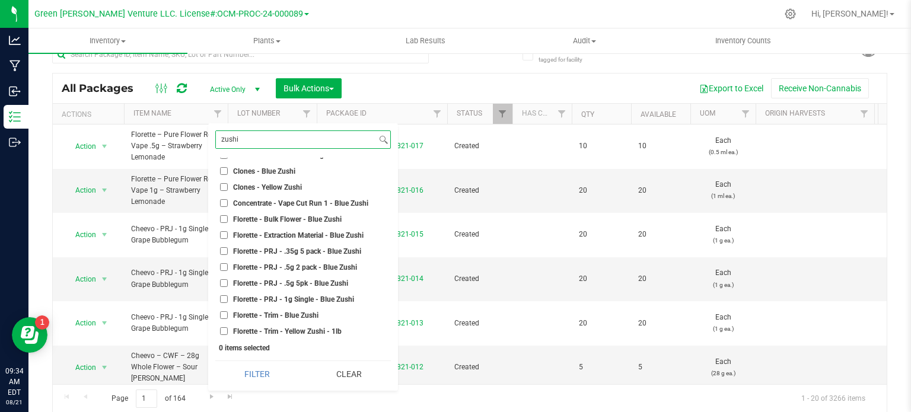
scroll to position [59, 0]
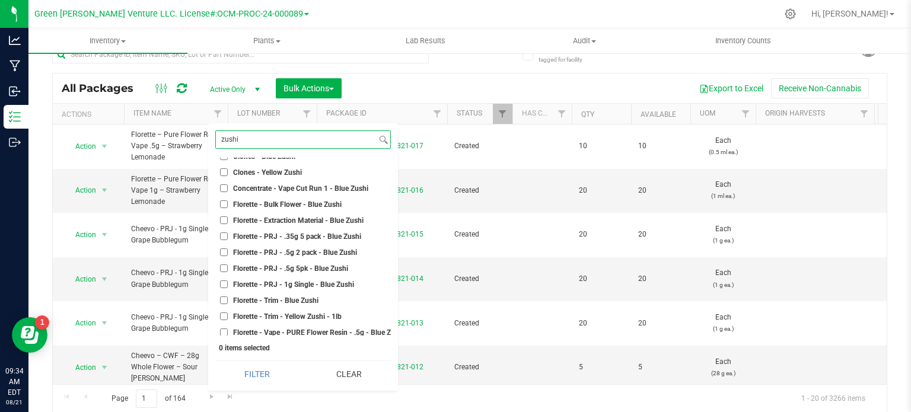
type input "zushi"
click at [335, 190] on span "Concentrate - Vape Cut Run 1 - Blue Zushi" at bounding box center [300, 188] width 135 height 7
click at [228, 190] on input "Concentrate - Vape Cut Run 1 - Blue Zushi" at bounding box center [224, 188] width 8 height 8
checkbox input "true"
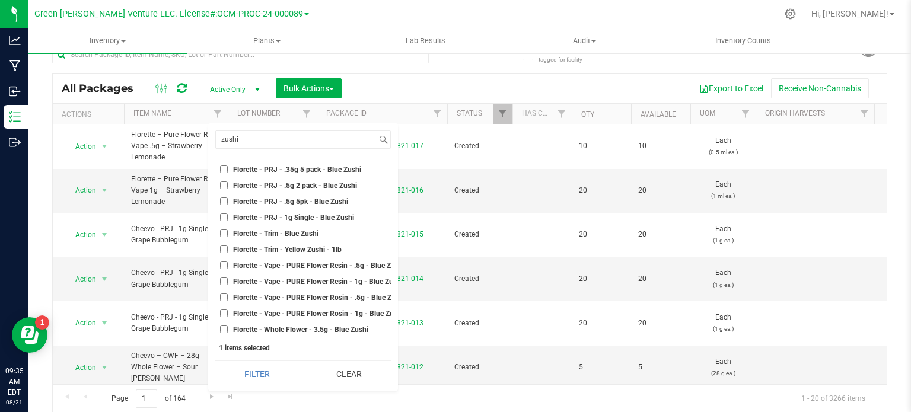
scroll to position [135, 0]
click at [273, 375] on button "Filter" at bounding box center [257, 374] width 84 height 26
